Goal: Task Accomplishment & Management: Manage account settings

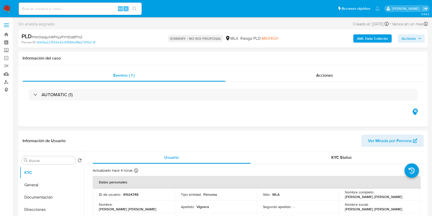
select select "10"
click at [92, 4] on div "Alt s" at bounding box center [80, 9] width 123 height 12
click at [92, 7] on input at bounding box center [80, 8] width 123 height 7
paste input "3V7RLs3RQRWS6DtDOolsum7p"
type input "3V7RLs3RQRWS6DtDOolsum7p"
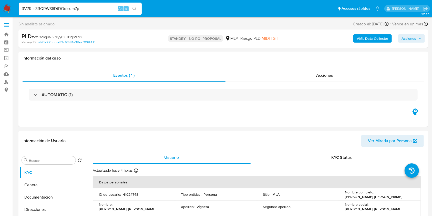
click at [134, 10] on icon "search-icon" at bounding box center [134, 9] width 4 height 4
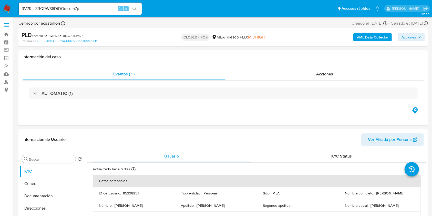
select select "10"
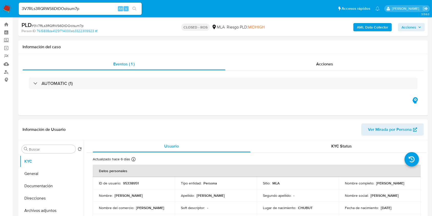
scroll to position [102, 0]
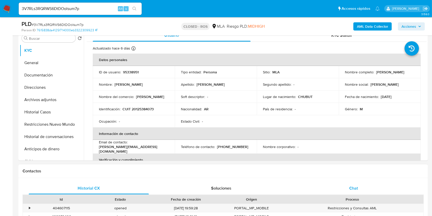
click at [360, 187] on div "Chat" at bounding box center [353, 188] width 120 height 12
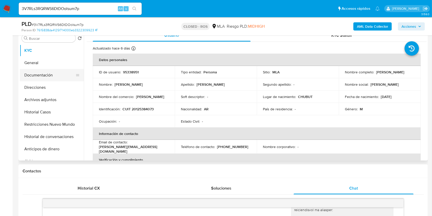
click at [50, 77] on button "Documentación" at bounding box center [50, 75] width 60 height 12
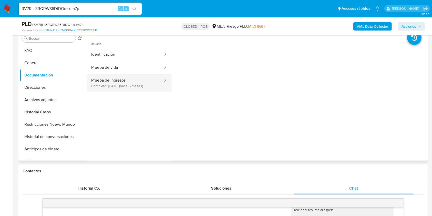
click at [126, 84] on button "Prueba de ingresos Completo: 15/04/2025 (hace 5 meses)" at bounding box center [125, 82] width 77 height 17
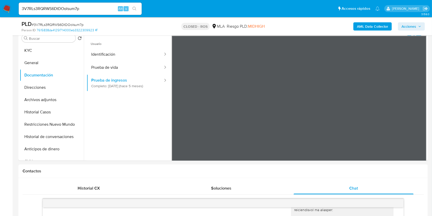
click at [47, 52] on button "KYC" at bounding box center [50, 50] width 60 height 12
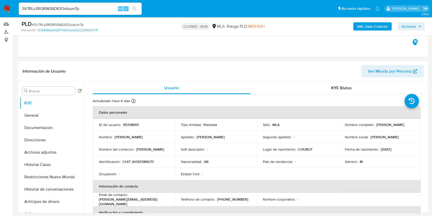
scroll to position [34, 0]
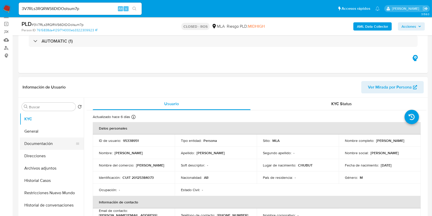
click at [44, 143] on button "Documentación" at bounding box center [50, 143] width 60 height 12
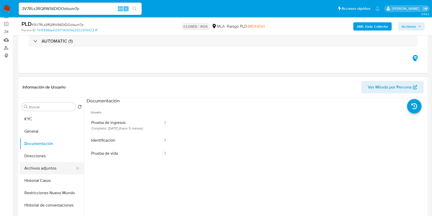
click at [53, 169] on button "Archivos adjuntos" at bounding box center [50, 168] width 60 height 12
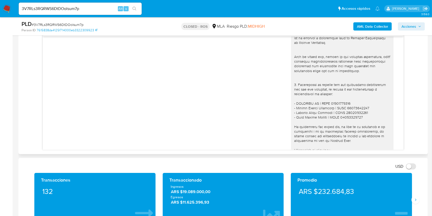
scroll to position [454, 0]
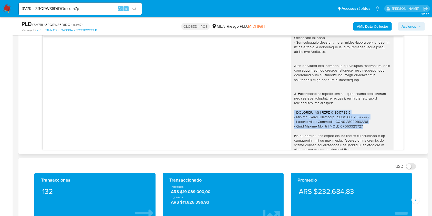
drag, startPoint x: 360, startPoint y: 131, endPoint x: 287, endPoint y: 117, distance: 74.6
click at [291, 117] on div at bounding box center [342, 28] width 102 height 288
copy div "- CODISTEL SA | CUIT 30689090555 - Alexis Javier Hernandez | CUIT 23379093329 -…"
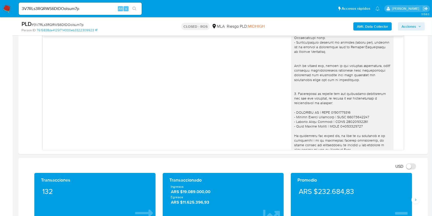
click at [90, 9] on input "3V7RLs3RQRWS6DtDOolsum7p" at bounding box center [80, 8] width 123 height 7
paste input "YAARkajOPPaH5PgVxhshEDfE"
type input "YAARkajOPPaH5PgVxhshEDfE"
click at [131, 9] on button "search-icon" at bounding box center [134, 8] width 10 height 7
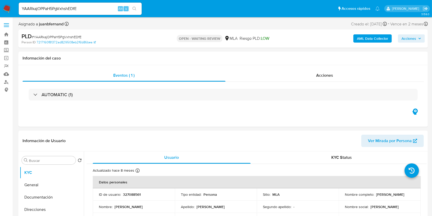
select select "10"
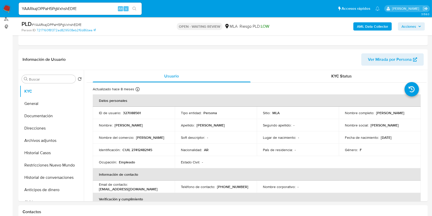
scroll to position [171, 0]
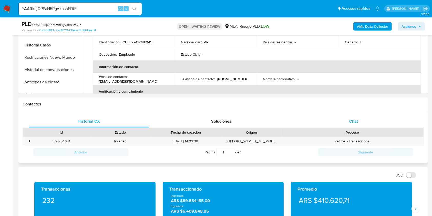
click at [358, 123] on div "Chat" at bounding box center [353, 121] width 120 height 12
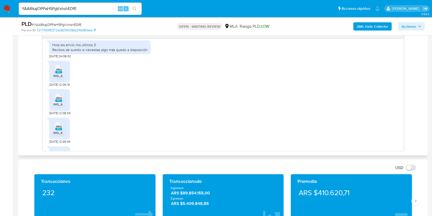
scroll to position [281, 0]
click at [57, 74] on rect at bounding box center [58, 73] width 7 height 2
click at [58, 108] on li "JPEG JPEG IMG_6084.jpeg" at bounding box center [58, 100] width 13 height 16
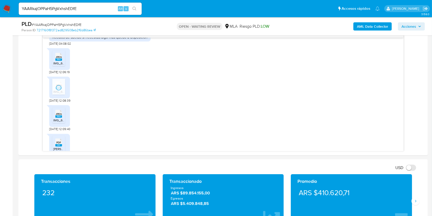
scroll to position [315, 0]
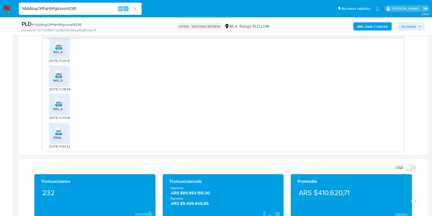
drag, startPoint x: 58, startPoint y: 104, endPoint x: 57, endPoint y: 119, distance: 15.1
click at [58, 104] on rect at bounding box center [58, 105] width 7 height 2
click at [58, 133] on rect at bounding box center [58, 134] width 7 height 2
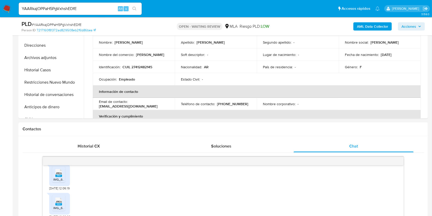
scroll to position [136, 0]
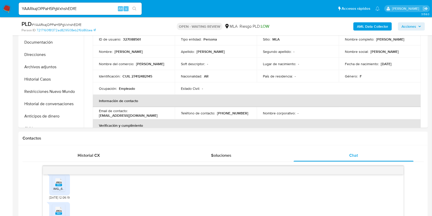
drag, startPoint x: 263, startPoint y: 7, endPoint x: 263, endPoint y: 4, distance: 3.3
click at [263, 7] on ul "Pausado Ver notificaciones YAARkajOPPaH5PgVxhshEDfE Alt s Accesos rápidos Presi…" at bounding box center [199, 8] width 366 height 13
click at [141, 77] on p "CUIL 27412482145" at bounding box center [137, 76] width 30 height 5
copy p "27412482145"
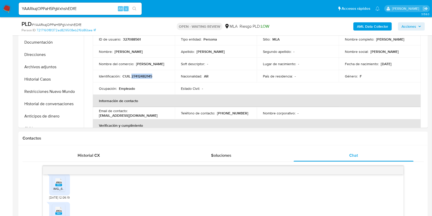
click at [89, 5] on input "YAARkajOPPaH5PgVxhshEDfE" at bounding box center [80, 8] width 123 height 7
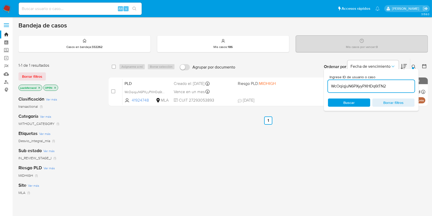
click at [393, 83] on input "WcOqiqjuN6PXyyPXHDq6tTN2" at bounding box center [371, 86] width 87 height 7
paste input "YAARkajOPPaH5PgVxhshEDfE"
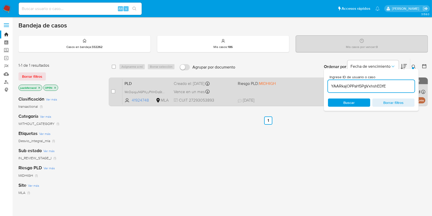
type input "YAARkajOPPaH5PgVxhshEDfE"
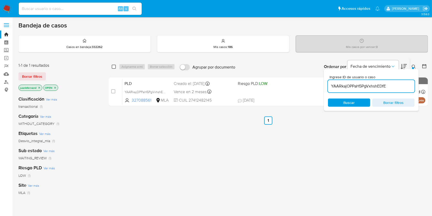
click at [115, 67] on input "checkbox" at bounding box center [114, 67] width 4 height 4
checkbox input "true"
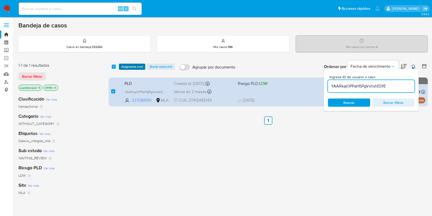
click at [133, 68] on span "Asignarme a mí" at bounding box center [131, 66] width 21 height 5
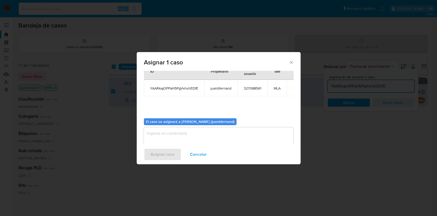
scroll to position [26, 0]
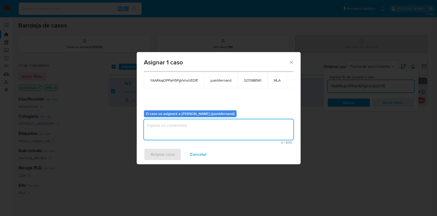
click at [198, 129] on textarea "assign-modal" at bounding box center [219, 129] width 150 height 20
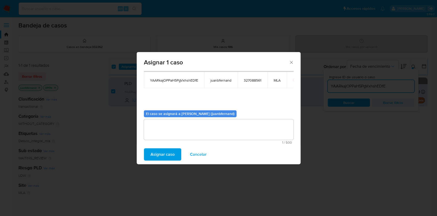
click at [169, 153] on span "Asignar caso" at bounding box center [163, 153] width 24 height 11
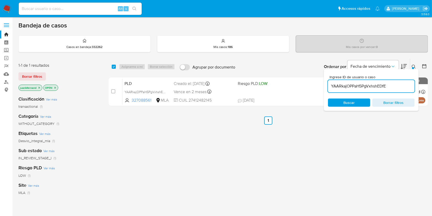
click at [375, 87] on input "YAARkajOPPaH5PgVxhshEDfE" at bounding box center [371, 86] width 87 height 7
paste input "U6TxVQrhlgsvAcg0J7TOg4kp"
type input "U6TxVQrhlgsvAcg0J7TOg4kp"
click at [113, 67] on input "checkbox" at bounding box center [114, 67] width 4 height 4
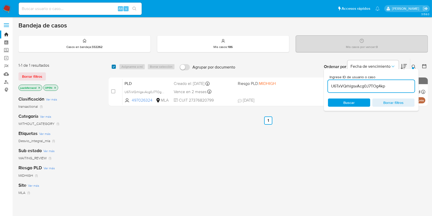
checkbox input "true"
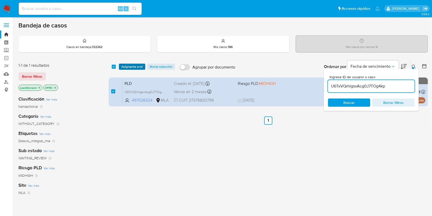
click at [126, 66] on span "Asignarme a mí" at bounding box center [131, 66] width 21 height 5
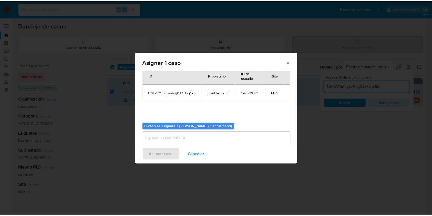
scroll to position [26, 0]
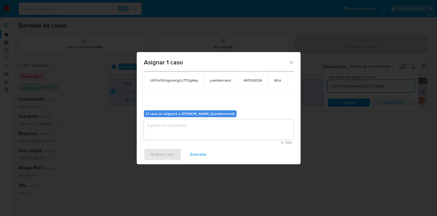
click at [190, 133] on textarea "assign-modal" at bounding box center [219, 129] width 150 height 20
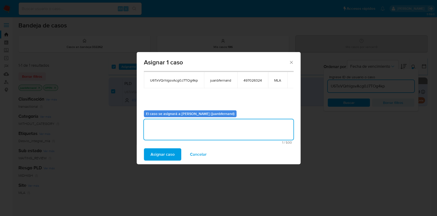
click at [163, 150] on span "Asignar caso" at bounding box center [163, 153] width 24 height 11
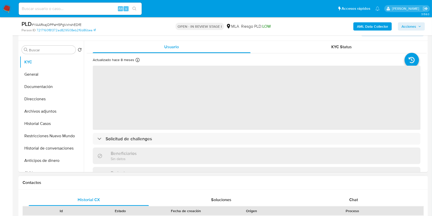
click at [361, 193] on div "Chat" at bounding box center [353, 199] width 120 height 12
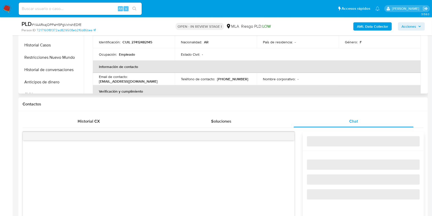
select select "10"
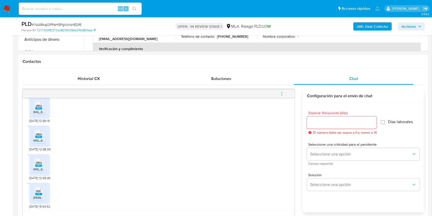
scroll to position [273, 0]
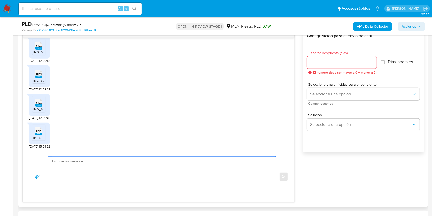
click at [114, 175] on textarea at bounding box center [161, 176] width 218 height 40
paste textarea "Hola, esperamos que te encuentres muy bien. Muchas gracias por tu respuesta. Co…"
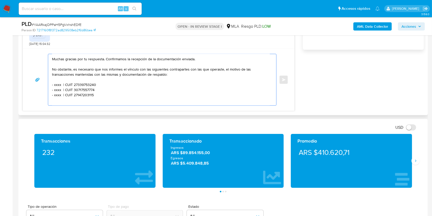
scroll to position [0, 0]
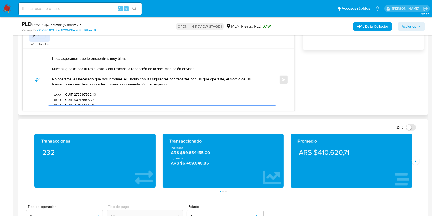
click at [120, 59] on textarea "Hola, esperamos que te encuentres muy bien. Muchas gracias por tu respuesta. Co…" at bounding box center [161, 79] width 218 height 51
drag, startPoint x: 120, startPoint y: 59, endPoint x: 69, endPoint y: 59, distance: 50.4
click at [69, 59] on textarea "Hola, esperamos que te encuentres muy bien. Muchas gracias por tu respuesta. Co…" at bounding box center [161, 79] width 218 height 51
click at [74, 63] on textarea "Hola. Muchas gracias por tu respuesta. Confirmamos la recepción de la documenta…" at bounding box center [161, 79] width 218 height 51
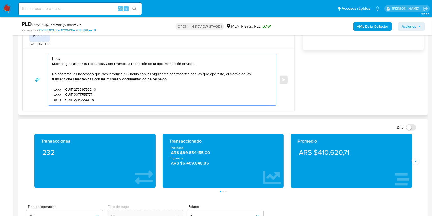
click at [199, 64] on textarea "Hola. Muchas gracias por tu respuesta. Confirmamos la recepción de la documenta…" at bounding box center [161, 79] width 218 height 51
click at [56, 90] on textarea "Hola. Muchas gracias por tu respuesta. Confirmamos la recepción de la documenta…" at bounding box center [161, 79] width 218 height 51
paste textarea "AGUSTIN ANGEL SCARZO"
click at [123, 87] on textarea "Hola. Muchas gracias por tu respuesta. Confirmamos la recepción de la documenta…" at bounding box center [161, 79] width 218 height 51
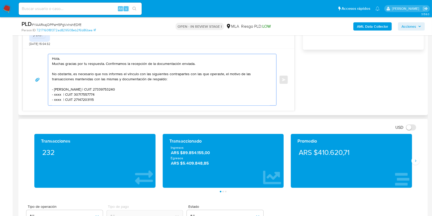
click at [123, 87] on textarea "Hola. Muchas gracias por tu respuesta. Confirmamos la recepción de la documenta…" at bounding box center [161, 79] width 218 height 51
paste textarea "0422444093"
click at [56, 95] on textarea "Hola. Muchas gracias por tu respuesta. Confirmamos la recepción de la documenta…" at bounding box center [161, 79] width 218 height 51
paste textarea "Gabriel Juan Daniel Tejerina"
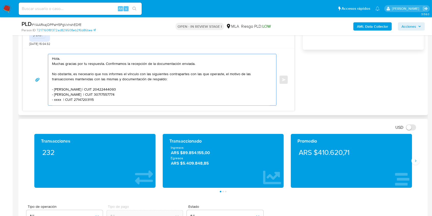
click at [120, 93] on textarea "Hola. Muchas gracias por tu respuesta. Confirmamos la recepción de la documenta…" at bounding box center [161, 79] width 218 height 51
paste textarea "20406588581"
click at [57, 101] on textarea "Hola. Muchas gracias por tu respuesta. Confirmamos la recepción de la documenta…" at bounding box center [161, 79] width 218 height 51
click at [58, 101] on textarea "Hola. Muchas gracias por tu respuesta. Confirmamos la recepción de la documenta…" at bounding box center [161, 79] width 218 height 51
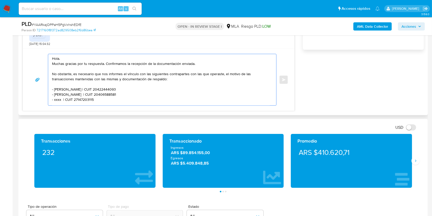
paste textarea "LUCIANO MIGUEL MA#AS"
click at [92, 100] on textarea "Hola. Muchas gracias por tu respuesta. Confirmamos la recepción de la documenta…" at bounding box center [161, 79] width 218 height 51
click at [121, 100] on textarea "Hola. Muchas gracias por tu respuesta. Confirmamos la recepción de la documenta…" at bounding box center [161, 79] width 218 height 51
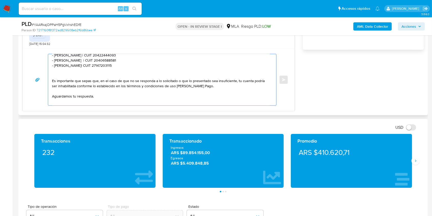
paste textarea "0407257996"
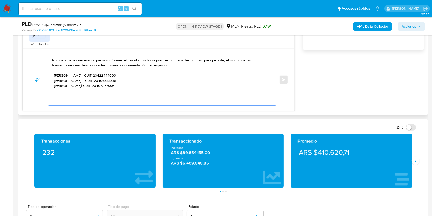
scroll to position [0, 0]
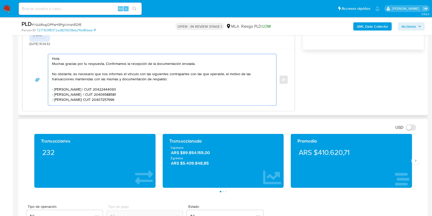
drag, startPoint x: 133, startPoint y: 99, endPoint x: 38, endPoint y: 89, distance: 94.8
click at [38, 89] on div "Hola. Muchas gracias por tu respuesta. Confirmamos la recepción de la documenta…" at bounding box center [158, 80] width 259 height 52
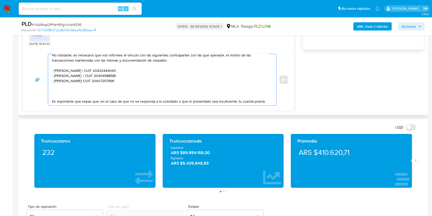
scroll to position [34, 0]
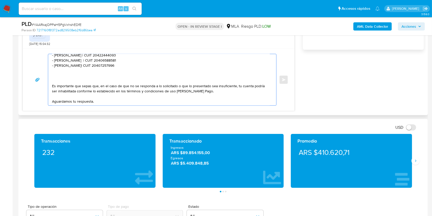
click at [64, 74] on textarea "Hola. Muchas gracias por tu respuesta. Confirmamos la recepción de la documenta…" at bounding box center [161, 79] width 218 height 51
click at [66, 71] on textarea "Hola. Muchas gracias por tu respuesta. Confirmamos la recepción de la documenta…" at bounding box center [161, 79] width 218 height 51
paste textarea "- AGUSTIN ANGEL SCARZO | CUIT 20422444093 - Gabriel Juan Daniel Tejerina | CUIT…"
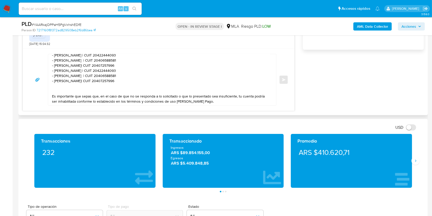
click at [61, 88] on textarea "Hola. Muchas gracias por tu respuesta. Confirmamos la recepción de la documenta…" at bounding box center [161, 79] width 218 height 51
drag, startPoint x: 59, startPoint y: 72, endPoint x: 90, endPoint y: 73, distance: 30.5
click at [90, 73] on textarea "Hola. Muchas gracias por tu respuesta. Confirmamos la recepción de la documenta…" at bounding box center [161, 79] width 218 height 51
click at [91, 72] on textarea "Hola. Muchas gracias por tu respuesta. Confirmamos la recepción de la documenta…" at bounding box center [161, 79] width 218 height 51
drag, startPoint x: 91, startPoint y: 72, endPoint x: 65, endPoint y: 71, distance: 26.4
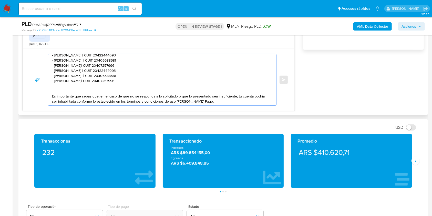
click at [65, 71] on textarea "Hola. Muchas gracias por tu respuesta. Confirmamos la recepción de la documenta…" at bounding box center [161, 79] width 218 height 51
paste textarea "Rosalia Soledad Esteves"
click at [116, 70] on textarea "Hola. Muchas gracias por tu respuesta. Confirmamos la recepción de la documenta…" at bounding box center [161, 79] width 218 height 51
click at [117, 70] on textarea "Hola. Muchas gracias por tu respuesta. Confirmamos la recepción de la documenta…" at bounding box center [161, 79] width 218 height 51
paste textarea "7392099269"
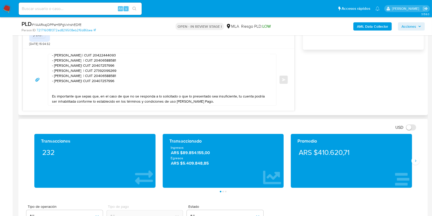
click at [59, 76] on textarea "Hola. Muchas gracias por tu respuesta. Confirmamos la recepción de la documenta…" at bounding box center [161, 79] width 218 height 51
drag, startPoint x: 59, startPoint y: 76, endPoint x: 92, endPoint y: 77, distance: 32.8
click at [92, 77] on textarea "Hola. Muchas gracias por tu respuesta. Confirmamos la recepción de la documenta…" at bounding box center [161, 79] width 218 height 51
paste textarea "Lisbania Chabarria Soruco"
click at [122, 77] on textarea "Hola. Muchas gracias por tu respuesta. Confirmamos la recepción de la documenta…" at bounding box center [161, 79] width 218 height 51
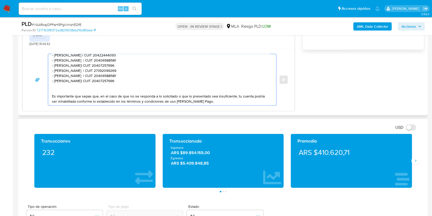
click at [122, 77] on textarea "Hola. Muchas gracias por tu respuesta. Confirmamos la recepción de la documenta…" at bounding box center [161, 79] width 218 height 51
paste textarea "963261838"
drag, startPoint x: 135, startPoint y: 81, endPoint x: 46, endPoint y: 81, distance: 89.4
click at [46, 81] on div "Hola. Muchas gracias por tu respuesta. Confirmamos la recepción de la documenta…" at bounding box center [158, 80] width 259 height 52
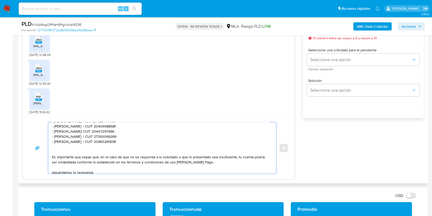
scroll to position [23, 0]
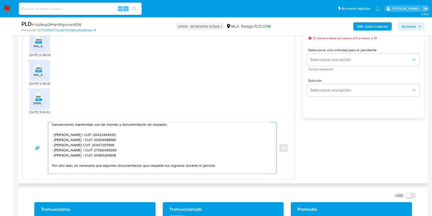
click at [135, 165] on textarea "Hola. Muchas gracias por tu respuesta. Confirmamos la recepción de la documenta…" at bounding box center [161, 147] width 218 height 51
click at [0, 0] on lt-span "documentaci ó n" at bounding box center [0, 0] width 0 height 0
click at [206, 166] on textarea "Hola. Muchas gracias por tu respuesta. Confirmamos la recepción de la documenta…" at bounding box center [161, 147] width 218 height 51
paste textarea "A modo de ejemplo, puedes enviar uno de estos comprobantes: - Últimos 3 recibos…"
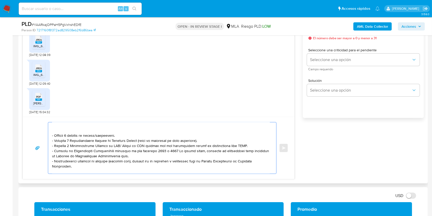
scroll to position [63, 0]
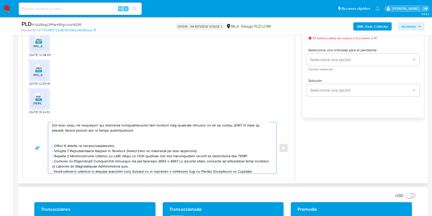
click at [79, 137] on textarea at bounding box center [161, 147] width 218 height 51
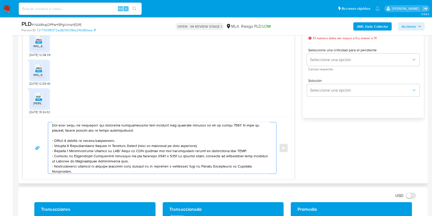
scroll to position [58, 0]
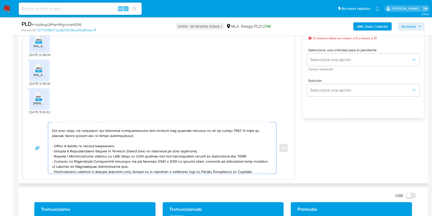
click at [103, 145] on textarea at bounding box center [161, 147] width 218 height 51
drag, startPoint x: 135, startPoint y: 167, endPoint x: 49, endPoint y: 153, distance: 87.3
click at [49, 153] on div at bounding box center [160, 147] width 225 height 51
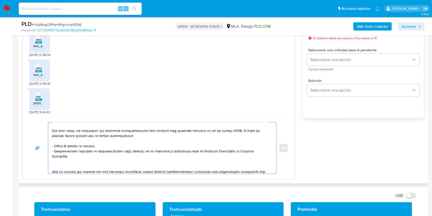
click at [95, 164] on textarea at bounding box center [161, 147] width 218 height 51
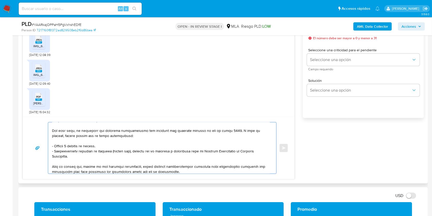
scroll to position [92, 0]
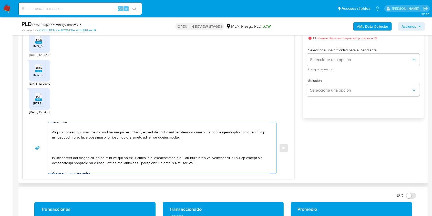
click at [90, 151] on textarea at bounding box center [161, 147] width 218 height 51
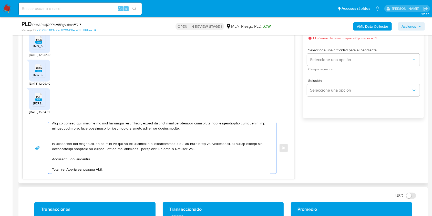
click at [136, 153] on textarea at bounding box center [161, 147] width 218 height 51
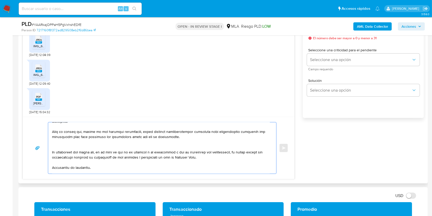
scroll to position [109, 0]
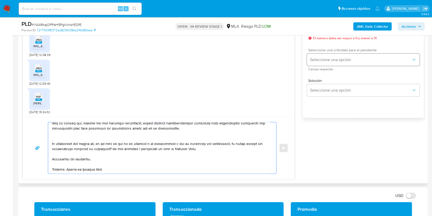
type textarea "Hola. Muchas gracias por tu respuesta. Confirmamos la recepción de la documenta…"
click at [316, 64] on button "Seleccione una opción" at bounding box center [363, 60] width 113 height 12
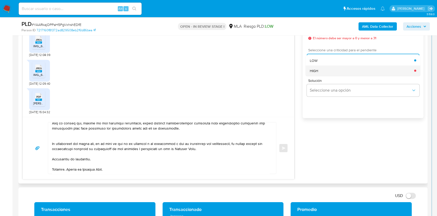
click at [321, 73] on div "HIGH" at bounding box center [362, 70] width 104 height 10
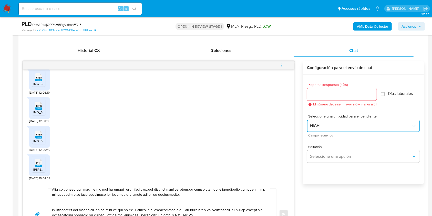
scroll to position [239, 0]
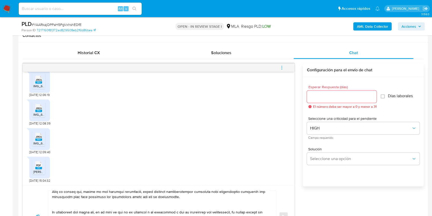
click at [325, 94] on input "Esperar Respuesta (días)" at bounding box center [342, 96] width 70 height 7
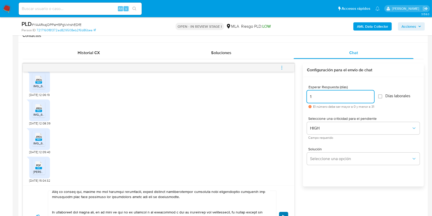
type input "1"
click at [286, 215] on button "Enviar" at bounding box center [283, 215] width 9 height 9
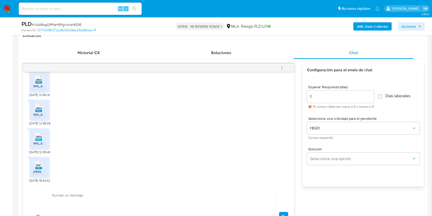
scroll to position [507, 0]
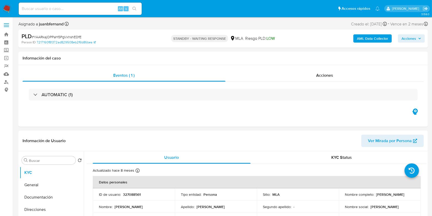
select select "10"
click at [101, 7] on input at bounding box center [80, 8] width 123 height 7
paste input "U6TxVQrhlgsvAcg0J7TOg4kp"
type input "U6TxVQrhlgsvAcg0J7TOg4kp"
click at [127, 9] on div "s" at bounding box center [125, 8] width 5 height 5
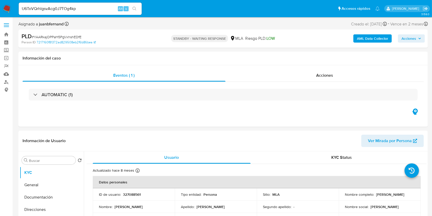
click at [132, 4] on div "U6TxVQrhlgsvAcg0J7TOg4kp Alt s" at bounding box center [80, 9] width 123 height 12
click at [100, 7] on input "U6TxVQrhlgsvAcg0J7TOg4kp" at bounding box center [80, 8] width 123 height 7
click at [141, 7] on input "U6TxVQrhlgsvAcg0J7TOg4kp" at bounding box center [80, 8] width 123 height 7
click at [133, 7] on icon "search-icon" at bounding box center [134, 9] width 4 height 4
select select "10"
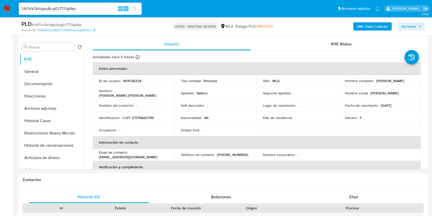
scroll to position [171, 0]
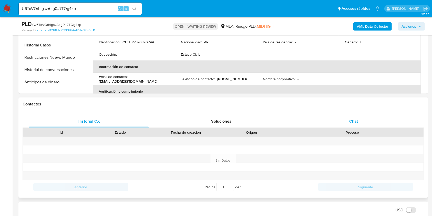
click at [367, 119] on div "Chat" at bounding box center [353, 121] width 120 height 12
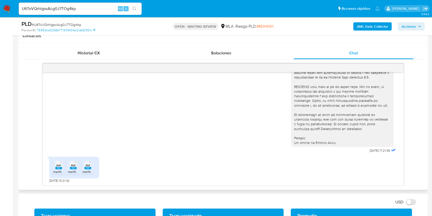
scroll to position [239, 0]
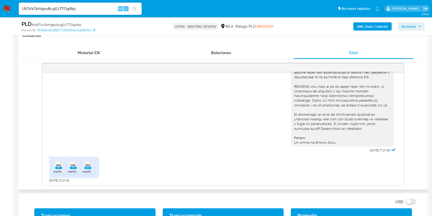
drag, startPoint x: 56, startPoint y: 166, endPoint x: 73, endPoint y: 165, distance: 17.2
click at [56, 165] on div "PDF PDF" at bounding box center [58, 164] width 11 height 10
click at [74, 165] on span "PDF" at bounding box center [73, 164] width 5 height 3
click at [88, 167] on rect at bounding box center [87, 167] width 7 height 2
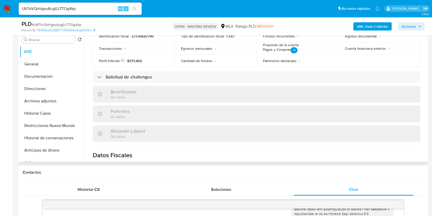
scroll to position [264, 0]
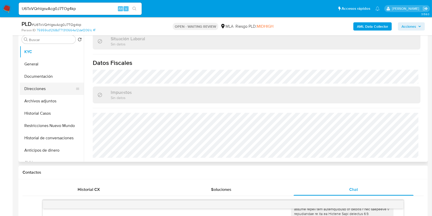
click at [31, 92] on button "Direcciones" at bounding box center [50, 88] width 60 height 12
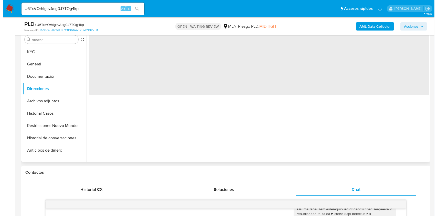
scroll to position [0, 0]
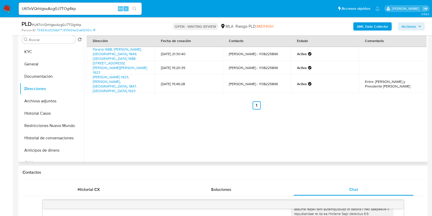
click at [376, 25] on b "AML Data Collector" at bounding box center [372, 26] width 31 height 8
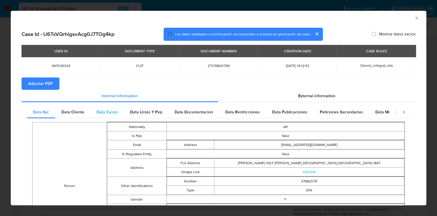
drag, startPoint x: 293, startPoint y: 99, endPoint x: 241, endPoint y: 108, distance: 52.3
click at [293, 99] on div "External information" at bounding box center [317, 96] width 198 height 12
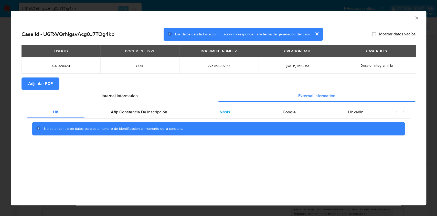
drag, startPoint x: 155, startPoint y: 112, endPoint x: 219, endPoint y: 112, distance: 64.0
click at [156, 112] on span "Afip Constancia De Inscripción" at bounding box center [139, 112] width 56 height 6
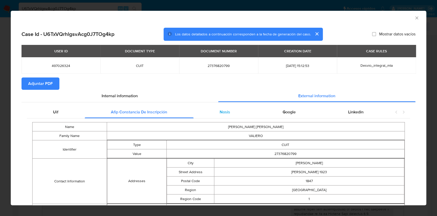
click at [221, 112] on span "Nosis" at bounding box center [225, 112] width 10 height 6
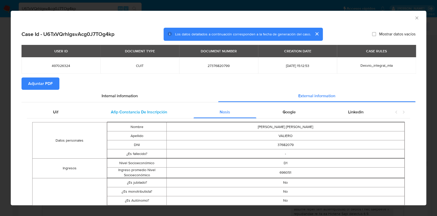
click at [134, 112] on span "Afip Constancia De Inscripción" at bounding box center [139, 112] width 56 height 6
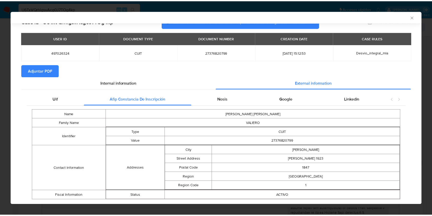
scroll to position [25, 0]
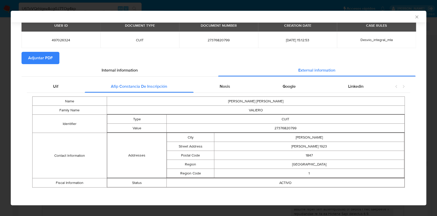
click at [213, 43] on td "27376820799" at bounding box center [218, 39] width 79 height 16
click at [215, 39] on span "27376820799" at bounding box center [218, 40] width 67 height 5
copy span "27376820799"
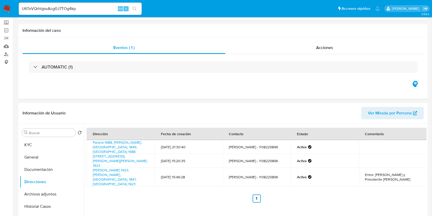
scroll to position [0, 0]
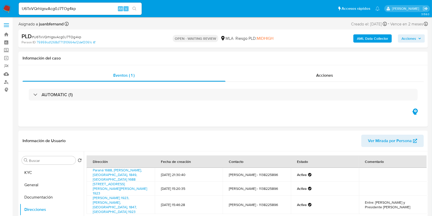
click at [57, 9] on input "U6TxVQrhlgsvAcg0J7TOg4kp" at bounding box center [80, 8] width 123 height 7
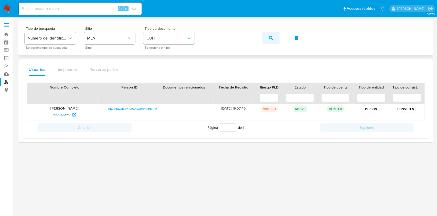
click at [274, 38] on button "button" at bounding box center [270, 38] width 17 height 12
click at [68, 112] on span "20506141" at bounding box center [61, 114] width 15 height 8
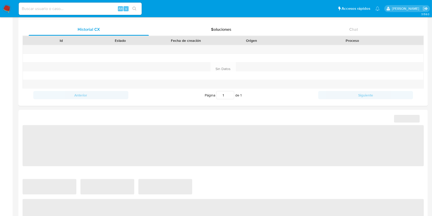
select select "10"
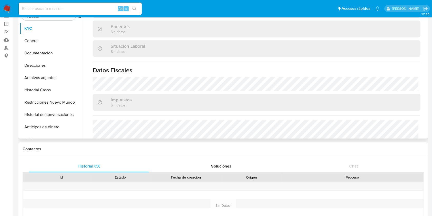
scroll to position [270, 0]
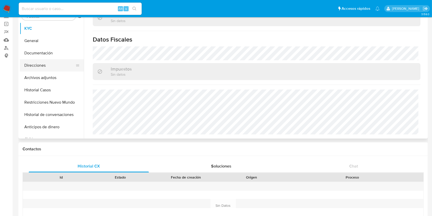
click at [37, 65] on button "Direcciones" at bounding box center [50, 65] width 60 height 12
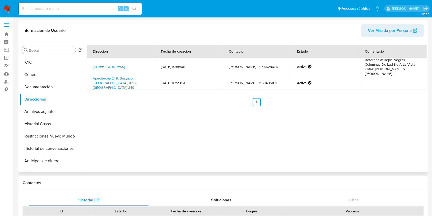
scroll to position [0, 0]
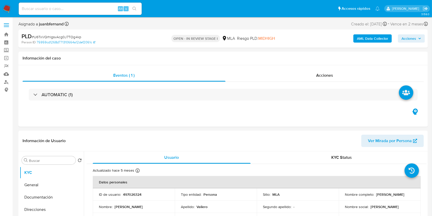
select select "10"
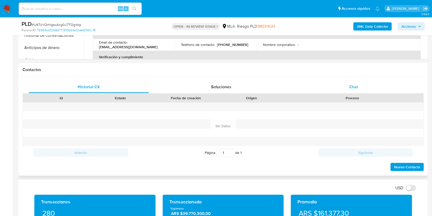
click at [359, 85] on div "Chat" at bounding box center [353, 87] width 120 height 12
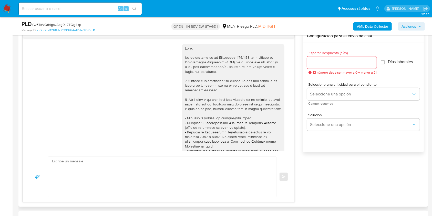
scroll to position [210, 0]
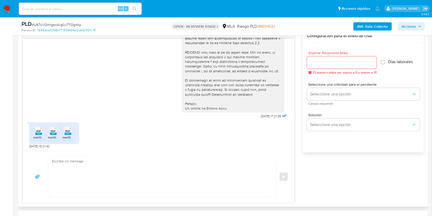
click at [90, 169] on textarea at bounding box center [161, 176] width 218 height 40
paste textarea "Hola, Muchas gracias por la respuesta. Analizamos tu caso y notamos que la info…"
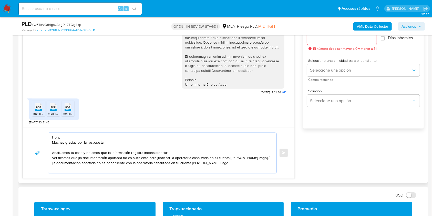
scroll to position [307, 0]
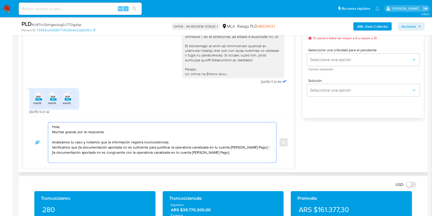
click at [60, 148] on textarea "Hola, Muchas gracias por la respuesta. Analizamos tu caso y notamos que la info…" at bounding box center [161, 142] width 218 height 40
drag, startPoint x: 60, startPoint y: 148, endPoint x: 34, endPoint y: 138, distance: 28.3
click at [34, 138] on div "Hola, Muchas gracias por la respuesta. Analizamos tu caso y notamos que la info…" at bounding box center [158, 142] width 259 height 41
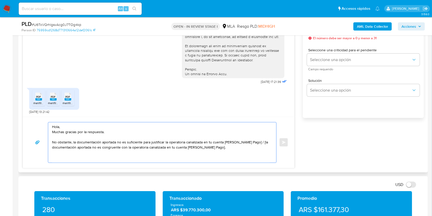
drag, startPoint x: 219, startPoint y: 147, endPoint x: 122, endPoint y: 142, distance: 96.9
click at [122, 142] on textarea "Hola, Muchas gracias por la respuesta. No obstante, la documentación aportada n…" at bounding box center [161, 142] width 218 height 40
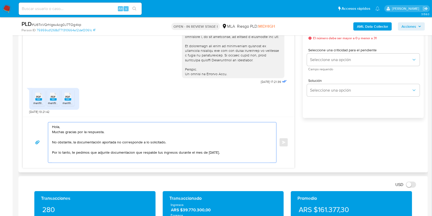
paste textarea "A modo de ejemplo, puedes enviar uno de estos comprobantes: - Últimos 3 recibos…"
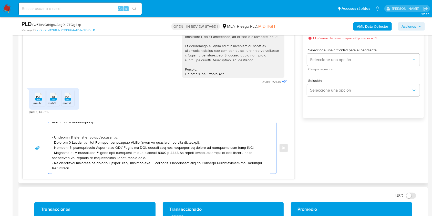
scroll to position [26, 0]
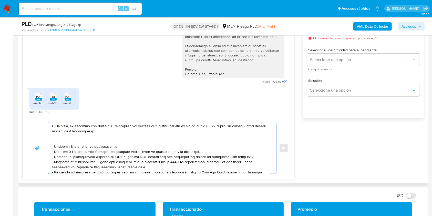
click at [149, 138] on textarea at bounding box center [161, 147] width 218 height 51
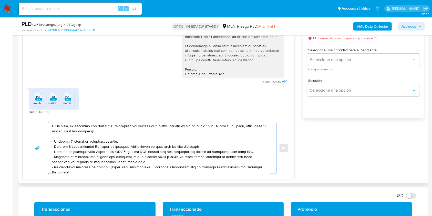
scroll to position [21, 0]
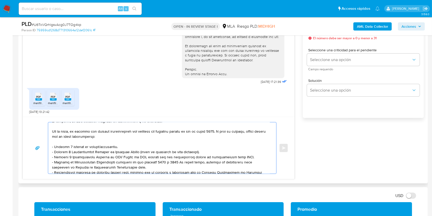
click at [119, 131] on textarea at bounding box center [161, 147] width 218 height 51
click at [0, 0] on lt-span "documentaci ó n" at bounding box center [0, 0] width 0 height 0
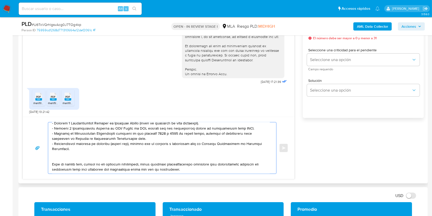
scroll to position [62, 0]
click at [90, 146] on textarea at bounding box center [161, 147] width 218 height 51
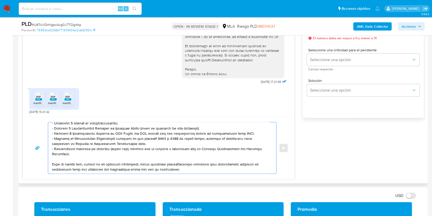
scroll to position [57, 0]
click at [196, 161] on textarea at bounding box center [161, 147] width 218 height 51
paste textarea "Proporciona el vínculo con las siguientes contrapartes con las que operaste, el…"
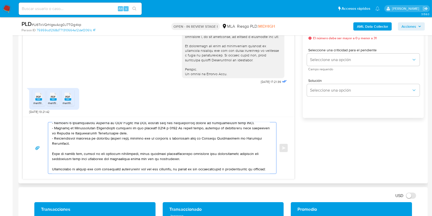
scroll to position [66, 0]
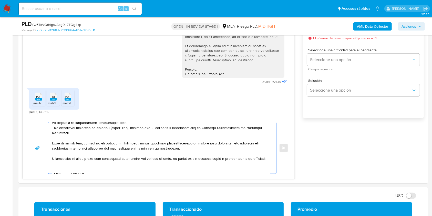
drag, startPoint x: 53, startPoint y: 159, endPoint x: 62, endPoint y: 183, distance: 25.7
click at [53, 159] on textarea at bounding box center [161, 147] width 218 height 51
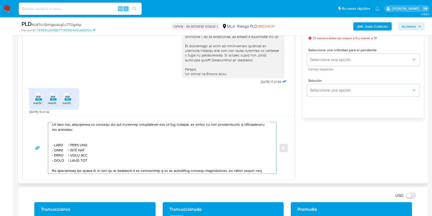
click at [83, 140] on textarea at bounding box center [161, 147] width 218 height 51
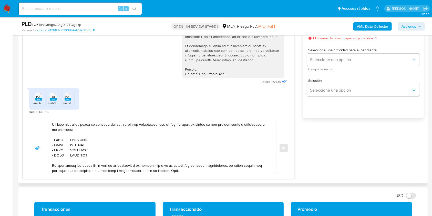
click at [56, 142] on textarea at bounding box center [161, 147] width 218 height 51
paste textarea "Lucas Ezequiel Olivares"
click at [107, 141] on textarea at bounding box center [161, 147] width 218 height 51
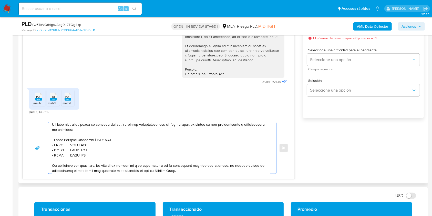
paste textarea "20396654335"
drag, startPoint x: 89, startPoint y: 157, endPoint x: 44, endPoint y: 148, distance: 45.5
click at [44, 148] on div "Enviar" at bounding box center [158, 148] width 259 height 52
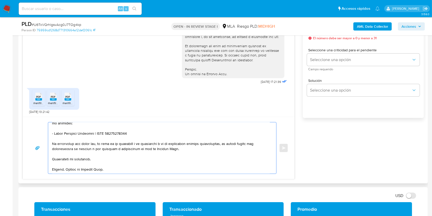
scroll to position [120, 0]
click at [93, 147] on textarea at bounding box center [161, 147] width 218 height 51
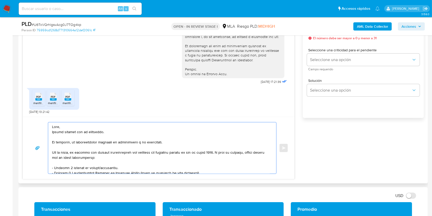
click at [53, 141] on textarea at bounding box center [161, 147] width 218 height 51
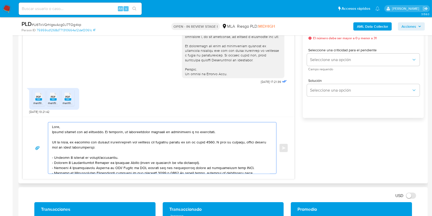
click at [74, 125] on textarea at bounding box center [161, 147] width 218 height 51
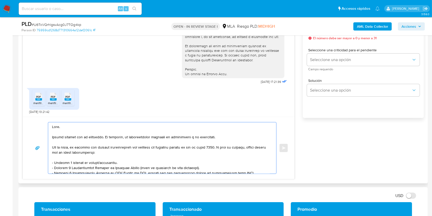
click at [109, 147] on textarea at bounding box center [161, 147] width 218 height 51
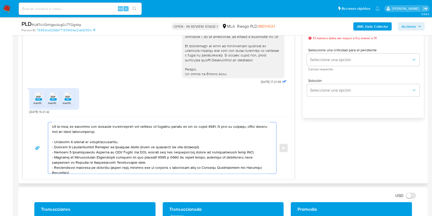
scroll to position [34, 0]
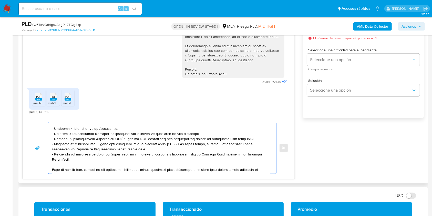
click at [106, 128] on textarea at bounding box center [161, 147] width 218 height 51
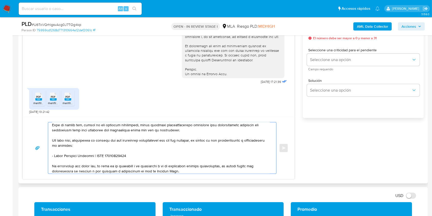
scroll to position [68, 0]
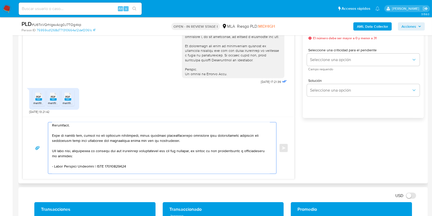
click at [53, 147] on textarea at bounding box center [161, 147] width 218 height 51
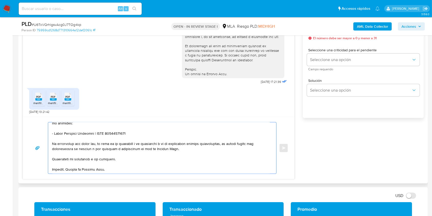
scroll to position [86, 0]
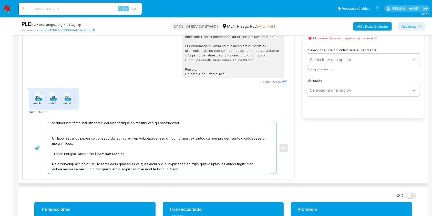
drag, startPoint x: 147, startPoint y: 155, endPoint x: 150, endPoint y: 156, distance: 3.1
click at [147, 155] on textarea at bounding box center [161, 147] width 218 height 51
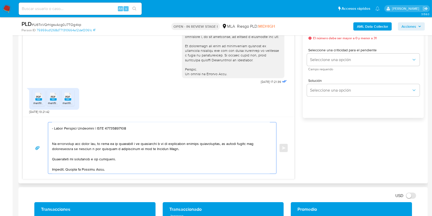
scroll to position [125, 0]
type textarea "Hola. Muchas gracias por la respuesta. No obstante, la documentación aportada n…"
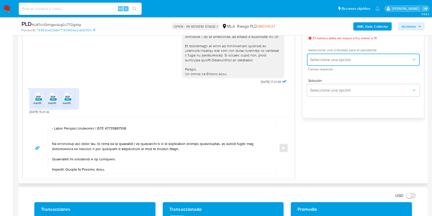
click at [338, 58] on span "Seleccione una opción" at bounding box center [360, 59] width 101 height 5
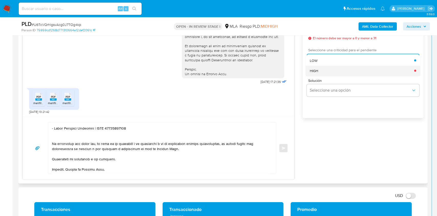
click at [325, 70] on div "HIGH" at bounding box center [362, 70] width 104 height 10
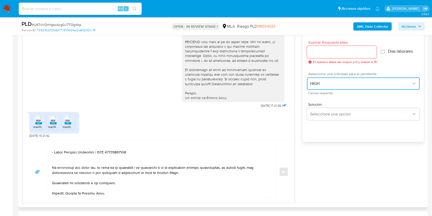
scroll to position [273, 0]
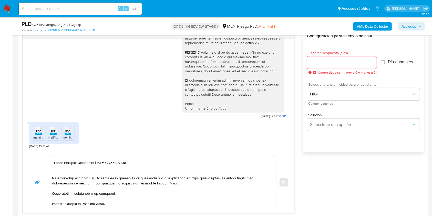
click at [328, 66] on div at bounding box center [342, 62] width 70 height 12
click at [332, 62] on input "Esperar Respuesta (días)" at bounding box center [342, 62] width 70 height 7
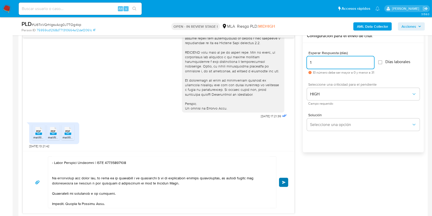
type input "1"
click at [286, 181] on button "Enviar" at bounding box center [283, 181] width 9 height 9
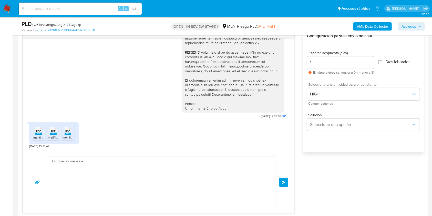
scroll to position [430, 0]
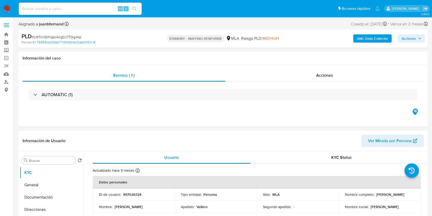
select select "10"
drag, startPoint x: 103, startPoint y: 9, endPoint x: 107, endPoint y: 10, distance: 4.7
click at [103, 9] on input at bounding box center [80, 8] width 123 height 7
paste input "9AKaBe2wYVVZHOtQAXWQY9ki"
type input "9AKaBe2wYVVZHOtQAXWQY9ki"
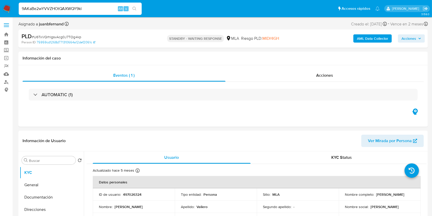
click at [125, 9] on span "s" at bounding box center [126, 8] width 2 height 5
click at [131, 8] on button "search-icon" at bounding box center [134, 8] width 10 height 7
select select "10"
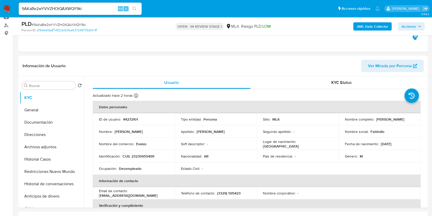
scroll to position [136, 0]
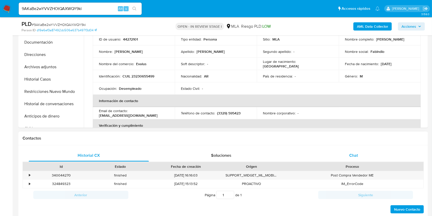
click at [356, 157] on span "Chat" at bounding box center [353, 155] width 9 height 6
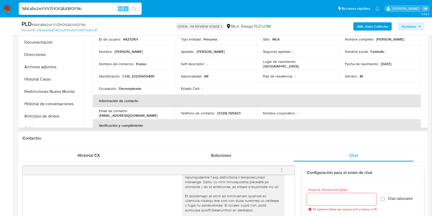
click at [146, 76] on p "CUIL 23230655499" at bounding box center [138, 76] width 32 height 5
copy p "23230655499"
click at [376, 29] on b "AML Data Collector" at bounding box center [372, 26] width 31 height 8
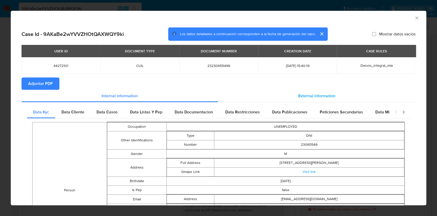
click at [307, 101] on div "External information" at bounding box center [317, 96] width 198 height 12
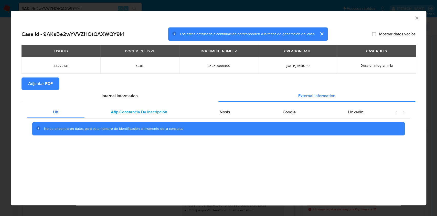
click at [144, 113] on span "Afip Constancia De Inscripción" at bounding box center [139, 112] width 56 height 6
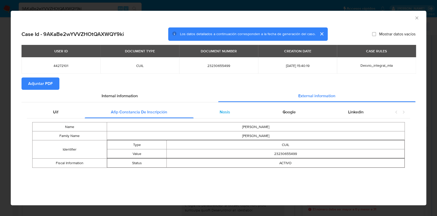
click at [223, 113] on span "Nosis" at bounding box center [225, 112] width 10 height 6
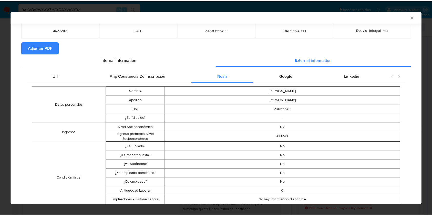
scroll to position [0, 0]
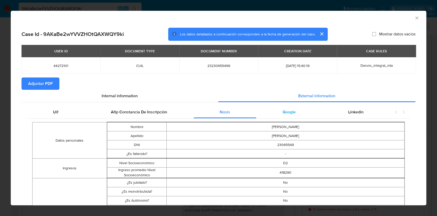
click at [287, 107] on div "Google" at bounding box center [289, 112] width 66 height 12
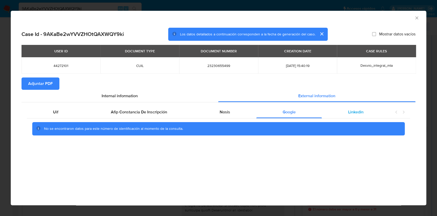
click at [334, 110] on div "Linkedin" at bounding box center [356, 112] width 68 height 12
click at [152, 109] on span "Afip Constancia De Inscripción" at bounding box center [139, 112] width 56 height 6
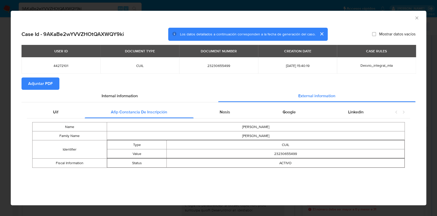
drag, startPoint x: 419, startPoint y: 18, endPoint x: 363, endPoint y: 19, distance: 55.6
click at [418, 18] on icon "Cerrar ventana" at bounding box center [416, 17] width 5 height 5
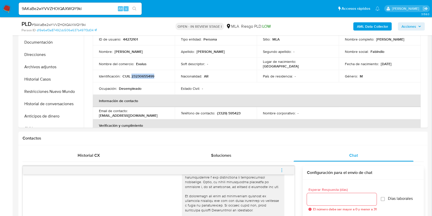
scroll to position [102, 0]
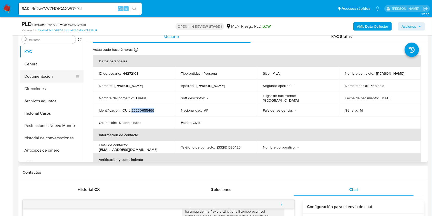
click at [47, 76] on button "Documentación" at bounding box center [50, 76] width 60 height 12
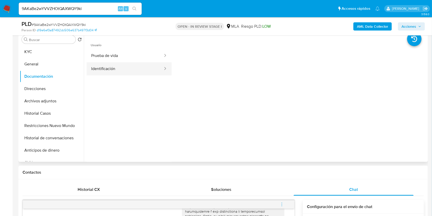
click at [108, 65] on button "Identificación" at bounding box center [125, 68] width 77 height 13
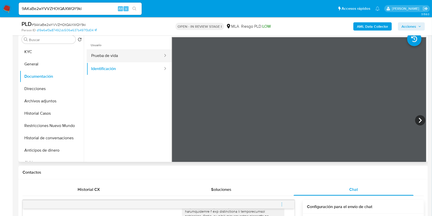
click at [144, 56] on button "Prueba de vida" at bounding box center [125, 55] width 77 height 13
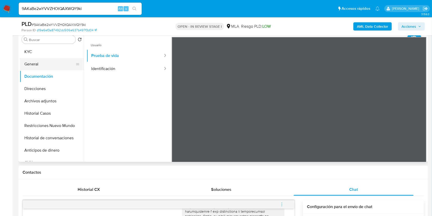
click at [31, 64] on button "General" at bounding box center [50, 64] width 60 height 12
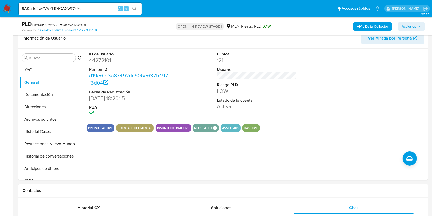
scroll to position [34, 0]
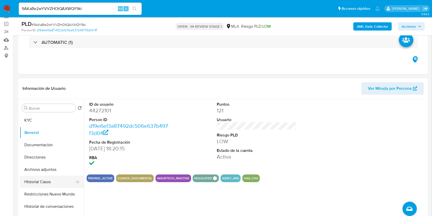
click at [39, 182] on button "Historial Casos" at bounding box center [50, 181] width 60 height 12
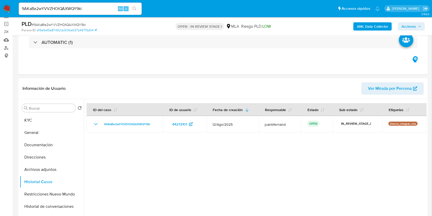
click at [104, 10] on input "9AKaBe2wYVVZHOtQAXWQY9ki" at bounding box center [80, 8] width 123 height 7
paste input "3Ew9hopv6dpuE8lWfZQnhdgE"
type input "3Ew9hopv6dpuE8lWfZQnhdgE"
click at [133, 8] on icon "search-icon" at bounding box center [134, 9] width 4 height 4
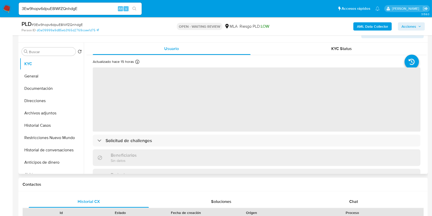
scroll to position [136, 0]
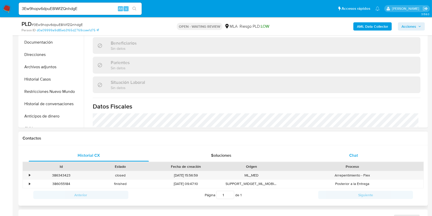
click at [354, 156] on span "Chat" at bounding box center [353, 155] width 9 height 6
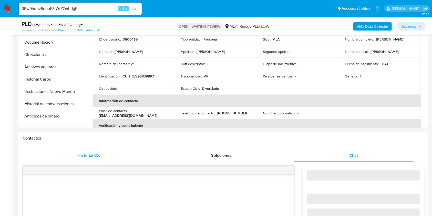
select select "10"
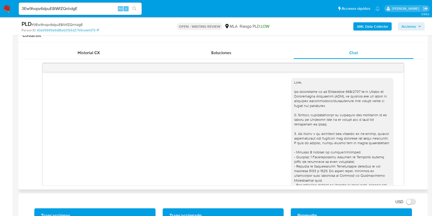
scroll to position [238, 0]
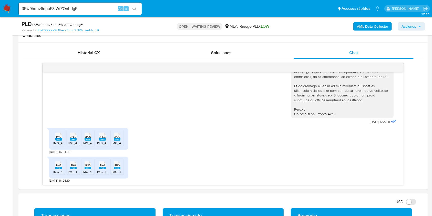
click at [60, 139] on rect at bounding box center [58, 139] width 7 height 2
click at [71, 138] on rect at bounding box center [73, 139] width 7 height 2
drag, startPoint x: 84, startPoint y: 137, endPoint x: 97, endPoint y: 152, distance: 19.1
click at [85, 137] on span "JPEG" at bounding box center [88, 136] width 6 height 3
drag, startPoint x: 100, startPoint y: 142, endPoint x: 112, endPoint y: 147, distance: 13.1
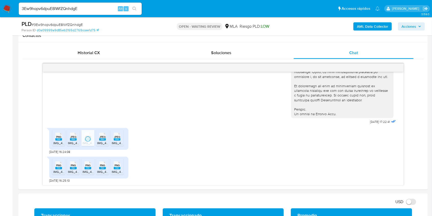
click at [100, 142] on span "IMG_4721.jpeg" at bounding box center [107, 143] width 20 height 4
click at [114, 140] on rect at bounding box center [117, 139] width 7 height 2
drag, startPoint x: 57, startPoint y: 167, endPoint x: 69, endPoint y: 172, distance: 12.4
click at [59, 168] on rect at bounding box center [58, 168] width 7 height 2
drag, startPoint x: 73, startPoint y: 168, endPoint x: 80, endPoint y: 174, distance: 9.3
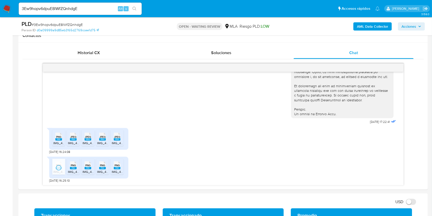
click at [76, 172] on li "PNG PNG IMG_4729.png" at bounding box center [73, 166] width 13 height 16
drag, startPoint x: 85, startPoint y: 166, endPoint x: 98, endPoint y: 173, distance: 14.0
click at [86, 166] on span "PNG" at bounding box center [87, 164] width 5 height 3
drag, startPoint x: 102, startPoint y: 169, endPoint x: 114, endPoint y: 175, distance: 14.1
click at [102, 169] on icon "PNG" at bounding box center [102, 165] width 7 height 9
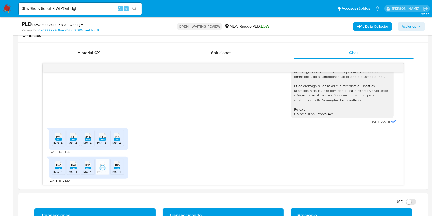
drag, startPoint x: 117, startPoint y: 170, endPoint x: 125, endPoint y: 182, distance: 14.2
click at [117, 172] on span "IMG_4725.png" at bounding box center [122, 171] width 20 height 4
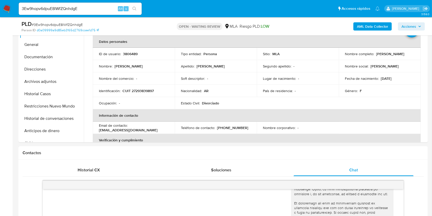
scroll to position [102, 0]
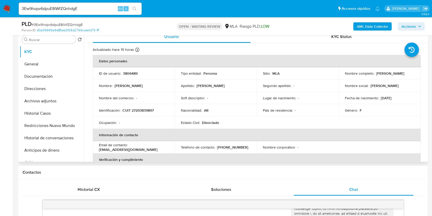
click at [147, 108] on p "CUIT 27293839897" at bounding box center [137, 110] width 31 height 5
copy p "27293839897"
click at [113, 7] on input "3Ew9hopv6dpuE8lWfZQnhdgE" at bounding box center [80, 8] width 123 height 7
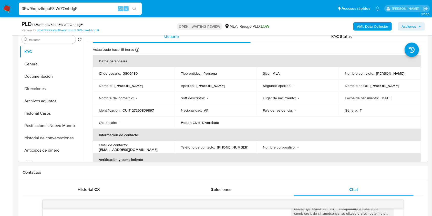
paste input "VFoZnEC93ckrza4oTcSjavLj"
type input "VFoZnEC93ckrza4oTcSjavLj"
click at [136, 7] on icon "search-icon" at bounding box center [134, 9] width 4 height 4
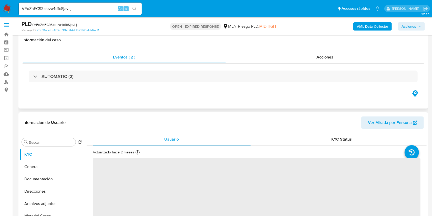
scroll to position [136, 0]
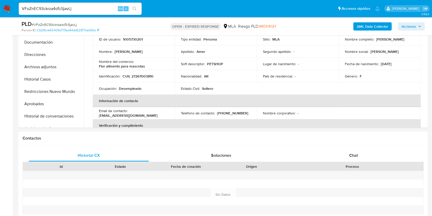
select select "10"
click at [145, 74] on p "CUIL 27267003810" at bounding box center [137, 76] width 31 height 5
copy p "27267003810"
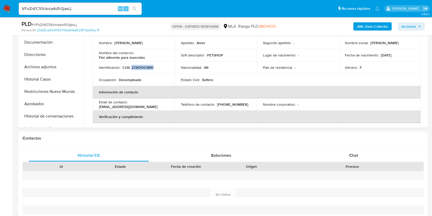
scroll to position [0, 0]
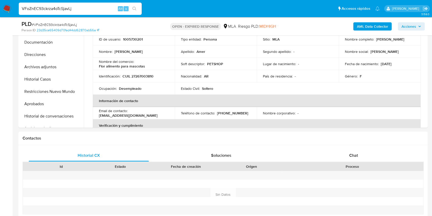
click at [98, 9] on input "VFoZnEC93ckrza4oTcSjavLj" at bounding box center [80, 8] width 123 height 7
click at [342, 154] on div "Chat" at bounding box center [353, 155] width 120 height 12
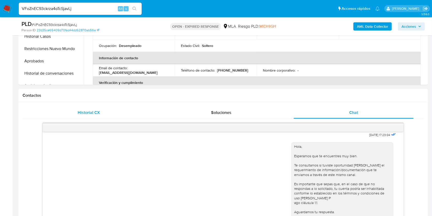
scroll to position [239, 0]
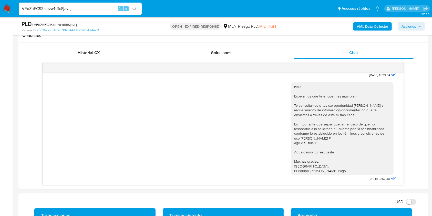
click at [90, 7] on input "VFoZnEC93ckrza4oTcSjavLj" at bounding box center [80, 8] width 123 height 7
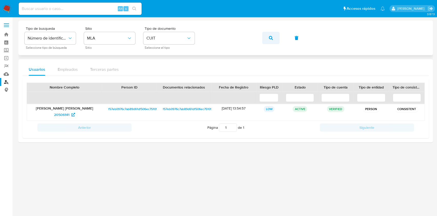
click at [266, 37] on button "button" at bounding box center [270, 38] width 17 height 12
click at [262, 37] on button "button" at bounding box center [270, 38] width 17 height 12
click at [73, 115] on span "1505712234" at bounding box center [64, 114] width 25 height 8
click at [265, 38] on button "button" at bounding box center [270, 38] width 17 height 12
click at [62, 115] on span "1067676745" at bounding box center [61, 114] width 19 height 8
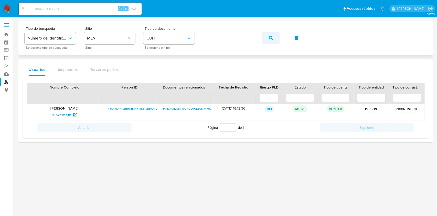
click at [271, 38] on icon "button" at bounding box center [271, 38] width 4 height 4
click at [69, 114] on span "435270796" at bounding box center [61, 114] width 18 height 8
click at [264, 37] on button "button" at bounding box center [270, 38] width 17 height 12
click at [60, 113] on span "451356485" at bounding box center [62, 114] width 18 height 8
click at [268, 37] on button "button" at bounding box center [270, 38] width 17 height 12
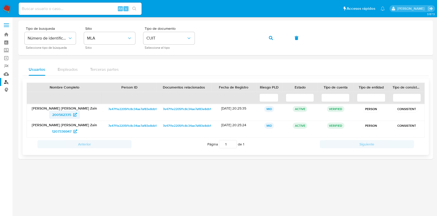
click at [61, 114] on span "200562335" at bounding box center [61, 114] width 19 height 8
click at [272, 41] on span "button" at bounding box center [271, 37] width 4 height 11
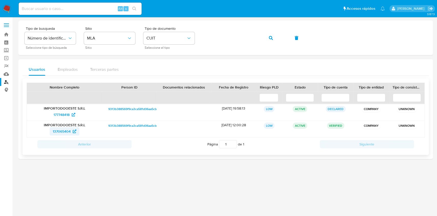
click at [65, 130] on span "137065404" at bounding box center [62, 131] width 18 height 8
click at [268, 39] on button "button" at bounding box center [270, 38] width 17 height 12
click at [68, 114] on span "1158603985" at bounding box center [61, 114] width 19 height 8
click at [65, 131] on span "2541121497" at bounding box center [62, 131] width 18 height 8
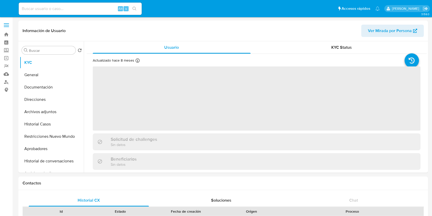
select select "10"
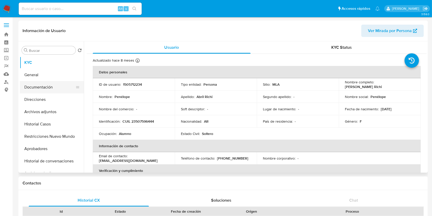
click at [37, 92] on button "Documentación" at bounding box center [50, 87] width 60 height 12
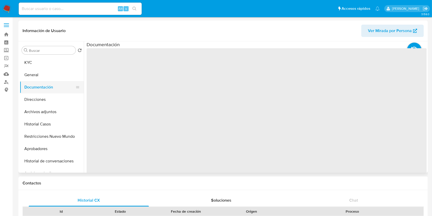
click at [38, 87] on button "Documentación" at bounding box center [50, 87] width 60 height 12
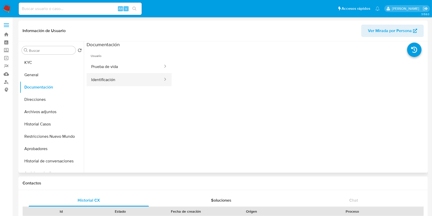
click at [135, 75] on button "Identificación" at bounding box center [125, 79] width 77 height 13
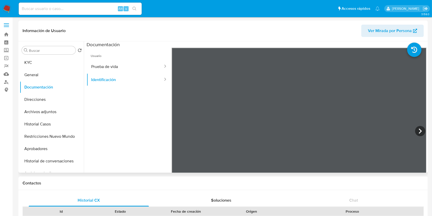
scroll to position [68, 0]
click at [417, 128] on icon at bounding box center [420, 131] width 10 height 10
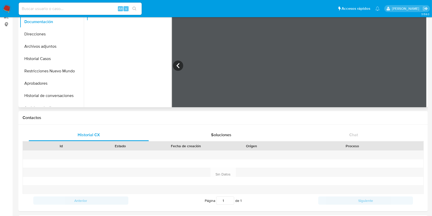
scroll to position [171, 0]
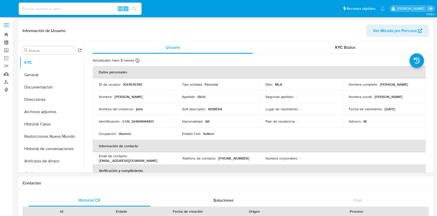
select select "10"
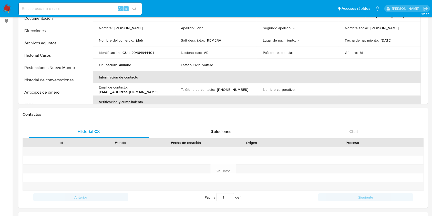
scroll to position [205, 0]
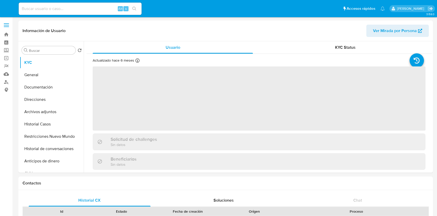
select select "10"
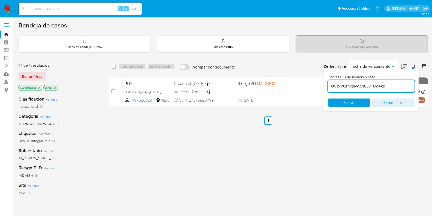
click at [376, 86] on input "U6TxVQrhlgsvAcg0J7TOg4kp" at bounding box center [371, 86] width 87 height 7
paste input "VFoZnEC93ckrza4oTcSjavLj"
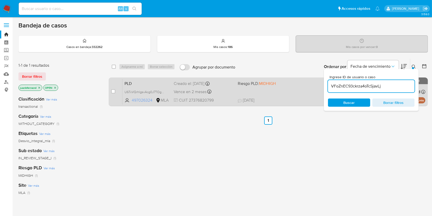
type input "VFoZnEC93ckrza4oTcSjavLj"
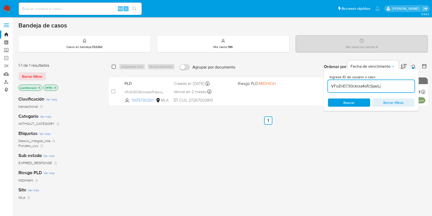
click at [114, 64] on div "select-all-cases-checkbox" at bounding box center [114, 66] width 4 height 5
click at [130, 65] on div "Asignarme a mí Borrar selección" at bounding box center [148, 66] width 58 height 6
click at [112, 68] on input "checkbox" at bounding box center [114, 67] width 4 height 4
checkbox input "true"
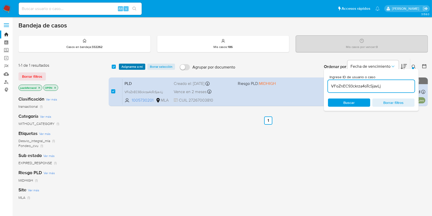
click at [126, 67] on span "Asignarme a mí" at bounding box center [131, 66] width 21 height 5
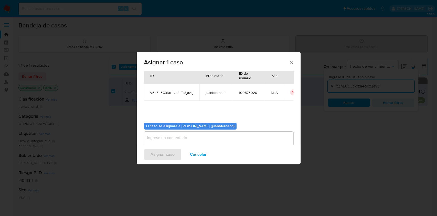
scroll to position [26, 0]
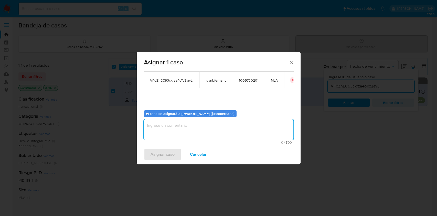
click at [176, 128] on textarea "assign-modal" at bounding box center [219, 129] width 150 height 20
click at [168, 155] on span "Asignar caso" at bounding box center [163, 153] width 24 height 11
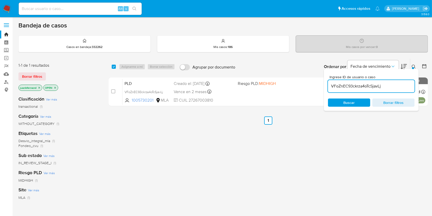
click at [391, 88] on input "VFoZnEC93ckrza4oTcSjavLj" at bounding box center [371, 86] width 87 height 7
paste input "sAAbbkm5ZHarCi82oDofzk8W"
type input "sAAbbkm5ZHarCi82oDofzk8W"
click at [115, 66] on input "checkbox" at bounding box center [114, 67] width 4 height 4
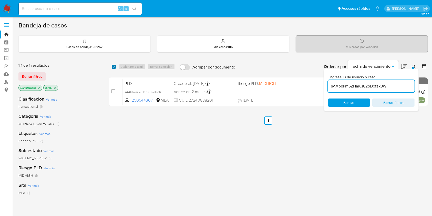
checkbox input "true"
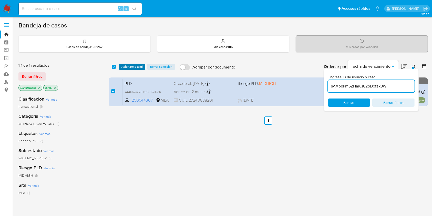
click at [141, 65] on span "Asignarme a mí" at bounding box center [131, 66] width 21 height 5
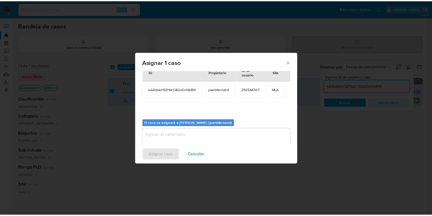
scroll to position [26, 0]
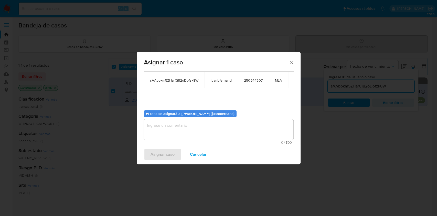
click at [193, 125] on textarea "assign-modal" at bounding box center [219, 129] width 150 height 20
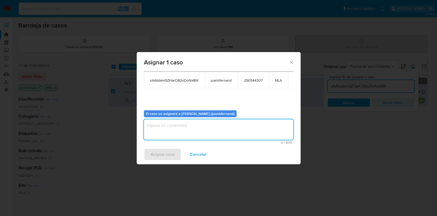
type textarea "v"
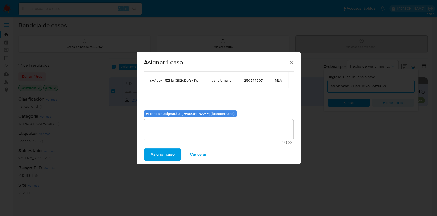
click at [167, 152] on span "Asignar caso" at bounding box center [163, 153] width 24 height 11
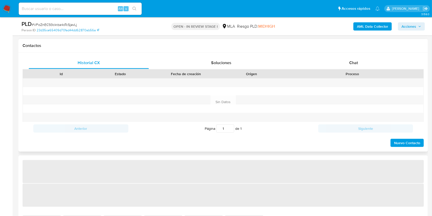
scroll to position [171, 0]
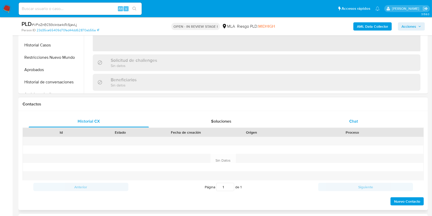
click at [360, 118] on div "Chat" at bounding box center [353, 121] width 120 height 12
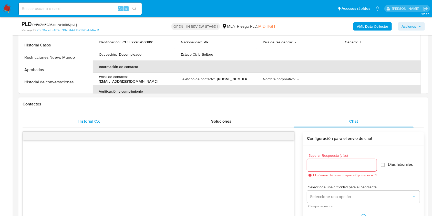
select select "10"
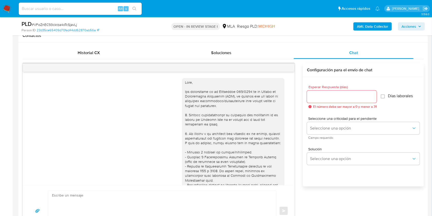
scroll to position [289, 0]
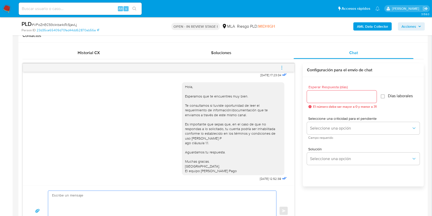
click at [112, 208] on textarea at bounding box center [161, 210] width 218 height 40
paste textarea "Lore. Ipsumdolo sit am consectetu adi elit. Se doeiusmodte in utlabor etdolorem…"
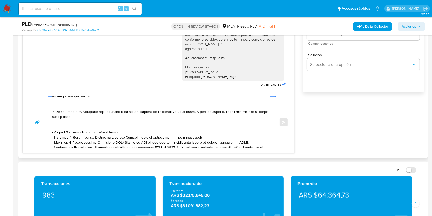
scroll to position [68, 0]
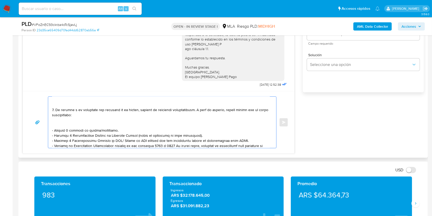
click at [90, 124] on textarea at bounding box center [161, 122] width 218 height 51
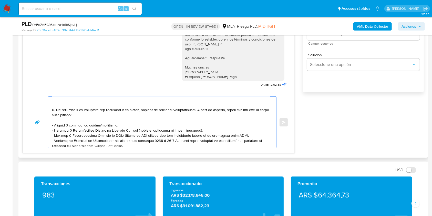
click at [107, 128] on textarea at bounding box center [161, 122] width 218 height 51
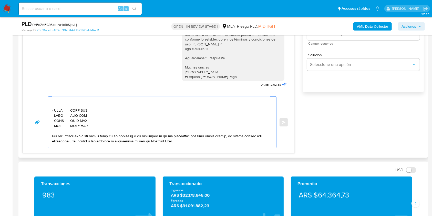
scroll to position [171, 0]
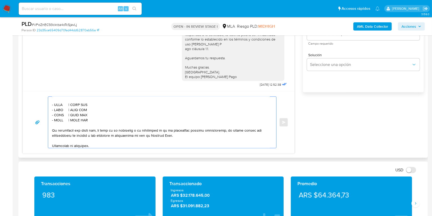
click at [74, 106] on textarea at bounding box center [161, 122] width 218 height 51
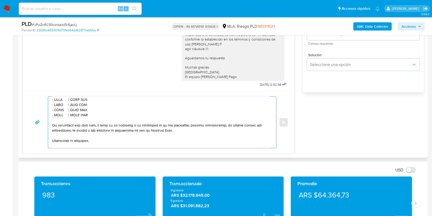
drag, startPoint x: 90, startPoint y: 123, endPoint x: 46, endPoint y: 113, distance: 45.3
click at [46, 113] on div "Enviar" at bounding box center [158, 122] width 259 height 52
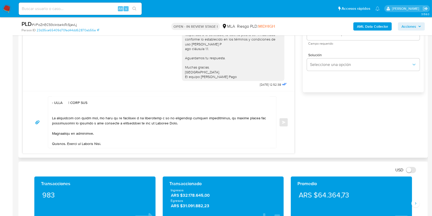
click at [59, 108] on textarea at bounding box center [161, 122] width 218 height 51
paste textarea "Casino De [PERSON_NAME]"
click at [103, 108] on textarea at bounding box center [161, 122] width 218 height 51
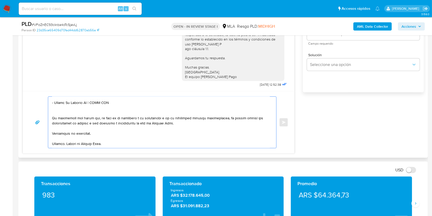
paste textarea "30709795291"
click at [119, 116] on textarea at bounding box center [161, 122] width 218 height 51
type textarea "Lore. Ipsumdolo sit am consectetu adi elit. Se doeiusmodte in utlabor etdolorem…"
click at [117, 139] on textarea at bounding box center [161, 122] width 218 height 51
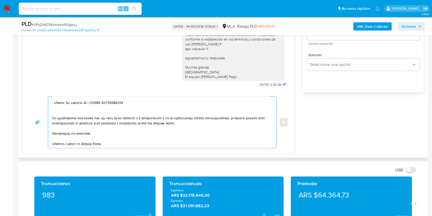
click at [121, 135] on textarea at bounding box center [161, 122] width 218 height 51
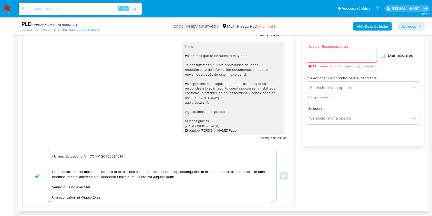
scroll to position [264, 0]
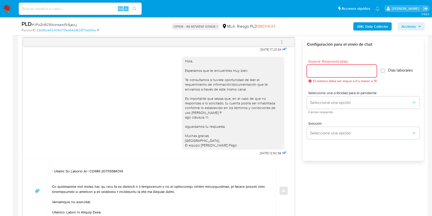
click at [327, 71] on input "Esperar Respuesta (días)" at bounding box center [342, 71] width 70 height 7
type input "1"
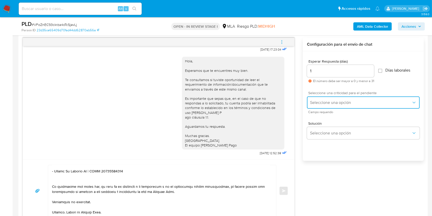
click at [323, 101] on span "Seleccione una opción" at bounding box center [360, 102] width 101 height 5
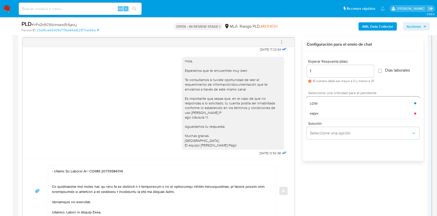
click at [319, 112] on div "HIGH" at bounding box center [362, 113] width 104 height 10
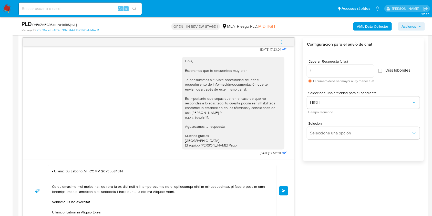
click at [284, 190] on span "Enviar" at bounding box center [284, 190] width 4 height 3
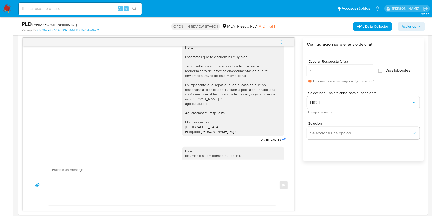
scroll to position [0, 0]
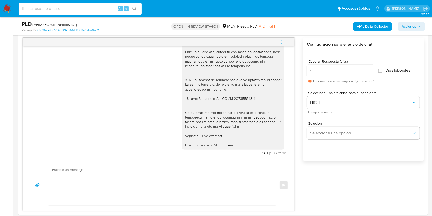
click at [96, 9] on input at bounding box center [80, 8] width 123 height 7
paste input "sAAbbkm5ZHarCi82oDofzk8W"
type input "sAAbbkm5ZHarCi82oDofzk8W"
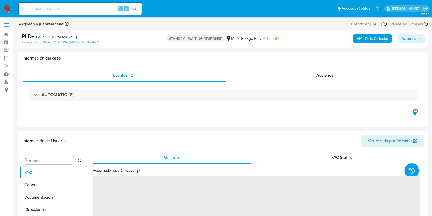
click at [80, 9] on input at bounding box center [80, 8] width 123 height 7
paste input "sAAbbkm5ZHarCi82oDofzk8W"
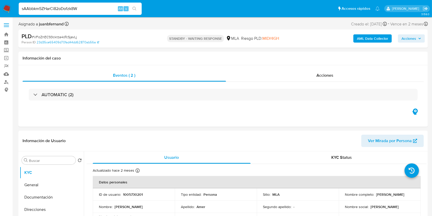
type input "sAAbbkm5ZHarCi82oDofzk8W"
click at [133, 9] on icon "search-icon" at bounding box center [134, 9] width 4 height 4
select select "10"
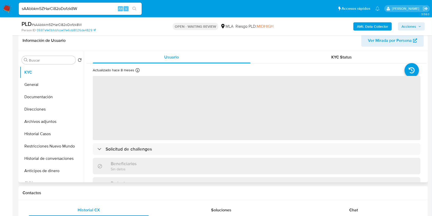
scroll to position [136, 0]
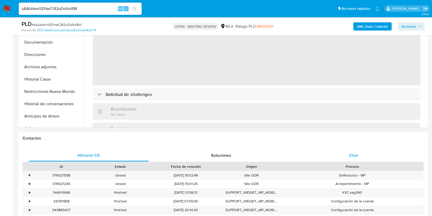
click at [351, 151] on div "Chat" at bounding box center [353, 155] width 120 height 12
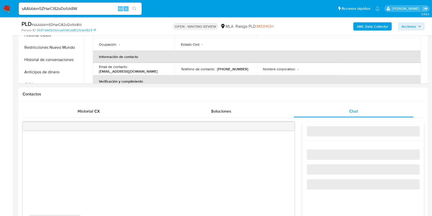
select select "10"
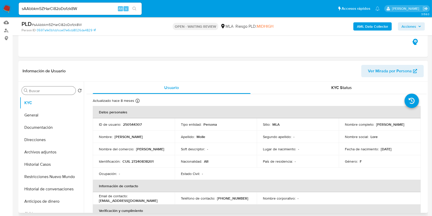
scroll to position [34, 0]
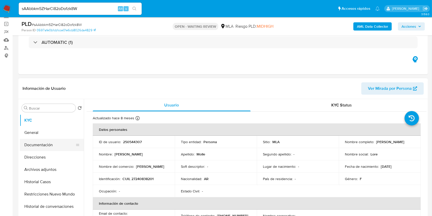
drag, startPoint x: 54, startPoint y: 145, endPoint x: 27, endPoint y: 145, distance: 27.1
click at [54, 145] on button "Documentación" at bounding box center [50, 145] width 60 height 12
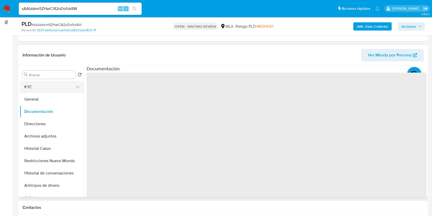
scroll to position [68, 0]
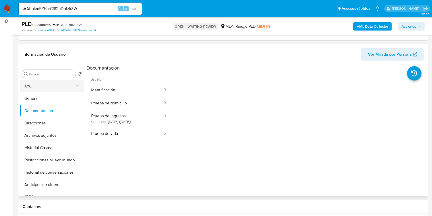
click at [40, 84] on button "KYC" at bounding box center [50, 86] width 60 height 12
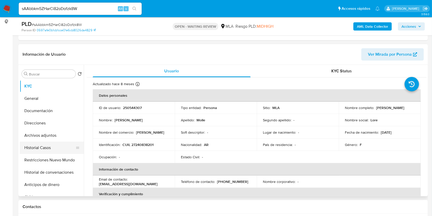
click at [31, 147] on button "Historial Casos" at bounding box center [50, 147] width 60 height 12
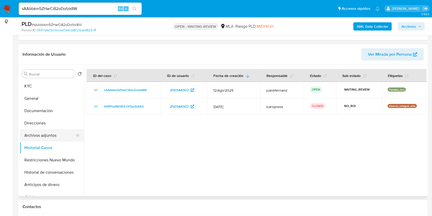
click at [50, 137] on button "Archivos adjuntos" at bounding box center [50, 135] width 60 height 12
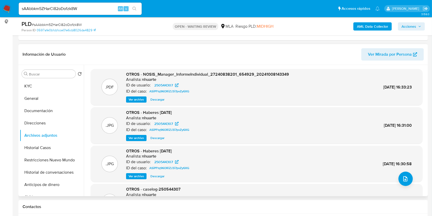
scroll to position [43, 0]
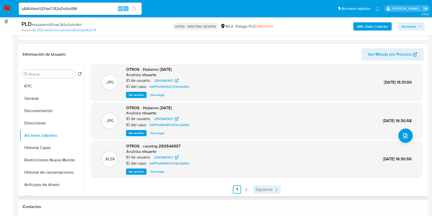
click at [262, 191] on span "Siguiente" at bounding box center [263, 189] width 17 height 4
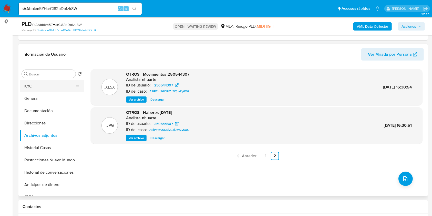
click at [43, 85] on button "KYC" at bounding box center [50, 86] width 60 height 12
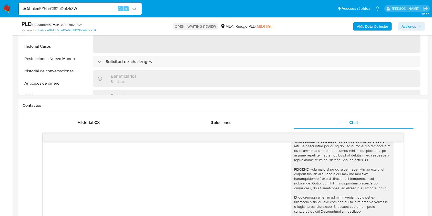
scroll to position [171, 0]
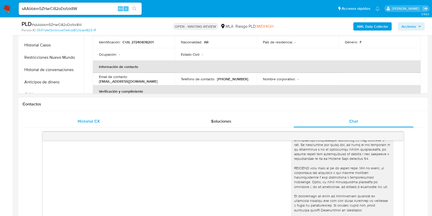
click at [73, 115] on div "Historial CX" at bounding box center [89, 121] width 120 height 12
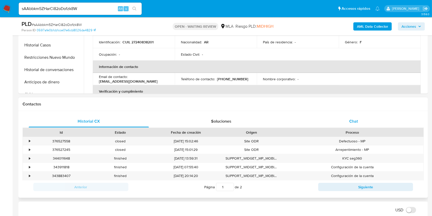
click at [360, 125] on div "Chat" at bounding box center [353, 121] width 120 height 12
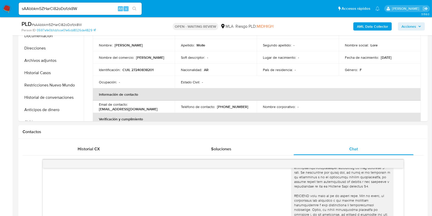
scroll to position [136, 0]
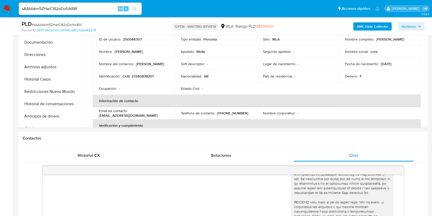
click at [145, 77] on p "CUIL 27240838201" at bounding box center [137, 76] width 31 height 5
copy p "27240838201"
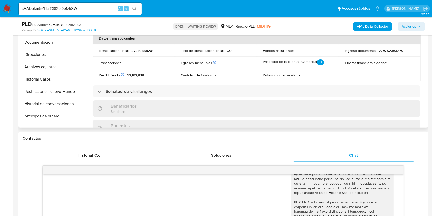
scroll to position [0, 0]
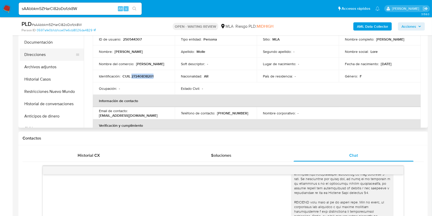
click at [40, 57] on button "Direcciones" at bounding box center [50, 54] width 60 height 12
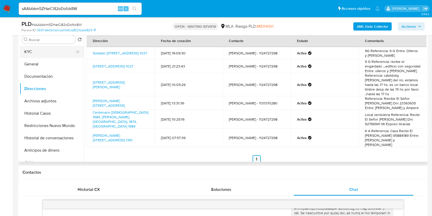
click at [49, 50] on button "KYC" at bounding box center [50, 52] width 60 height 12
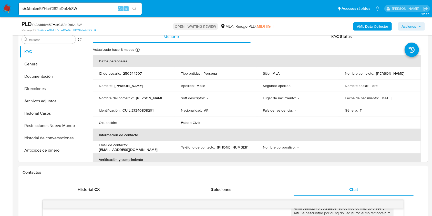
click at [100, 11] on input "sAAbbkm5ZHarCi82oDofzk8W" at bounding box center [80, 8] width 123 height 7
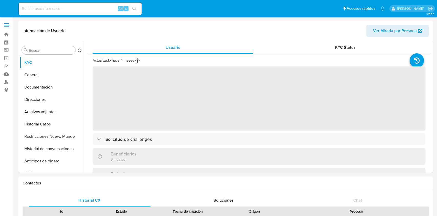
select select "10"
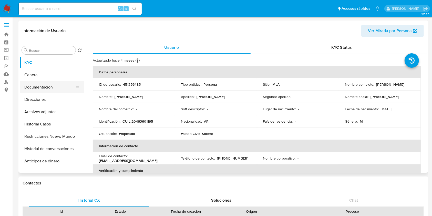
click at [47, 87] on button "Documentación" at bounding box center [50, 87] width 60 height 12
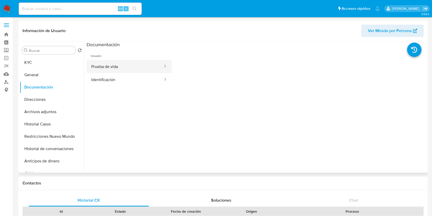
click at [143, 69] on button "Prueba de vida" at bounding box center [125, 66] width 77 height 13
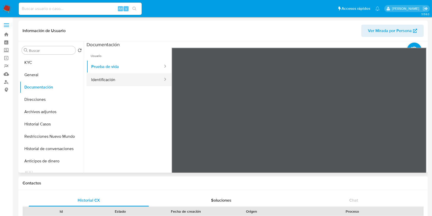
click at [141, 76] on button "Identificación" at bounding box center [125, 79] width 77 height 13
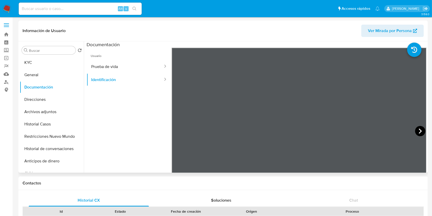
click at [415, 130] on icon at bounding box center [420, 131] width 10 height 10
click at [58, 74] on button "General" at bounding box center [50, 75] width 60 height 12
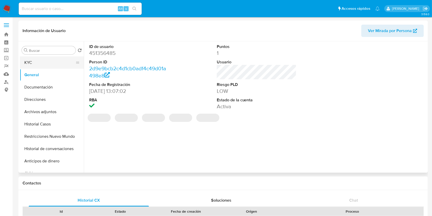
click at [51, 65] on button "KYC" at bounding box center [50, 62] width 60 height 12
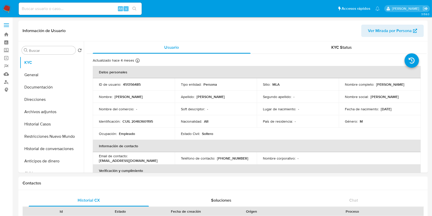
click at [390, 108] on p "[DATE]" at bounding box center [385, 109] width 11 height 5
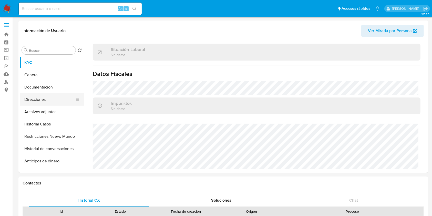
drag, startPoint x: 45, startPoint y: 97, endPoint x: 49, endPoint y: 95, distance: 4.9
click at [45, 97] on button "Direcciones" at bounding box center [50, 99] width 60 height 12
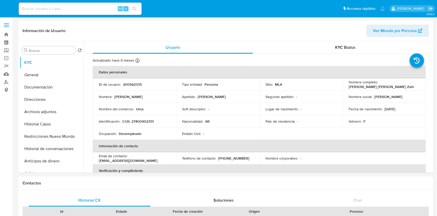
select select "10"
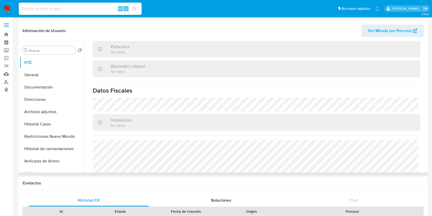
scroll to position [264, 0]
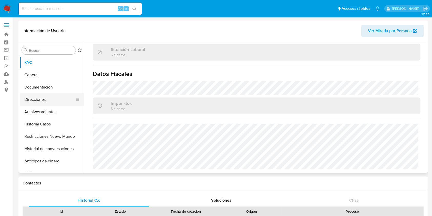
click at [38, 98] on button "Direcciones" at bounding box center [50, 99] width 60 height 12
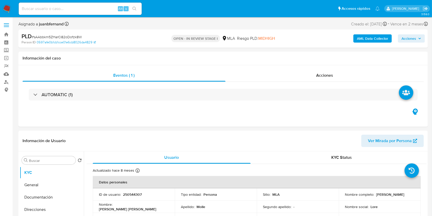
select select "10"
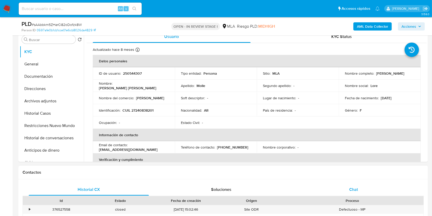
click at [380, 186] on div "Chat" at bounding box center [353, 189] width 120 height 12
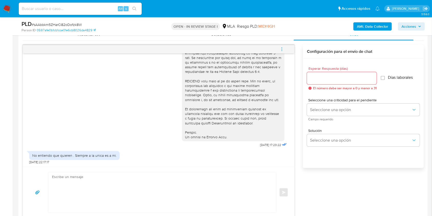
scroll to position [273, 0]
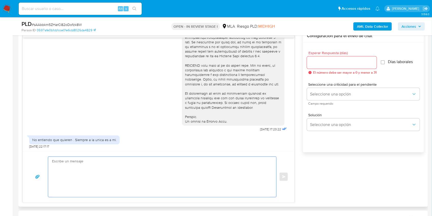
click at [92, 180] on textarea at bounding box center [161, 176] width 218 height 40
paste textarea "Lore. Ipsumdolo sit am consectetu adi elit. Se doeiusmodte in utlabor etdolorem…"
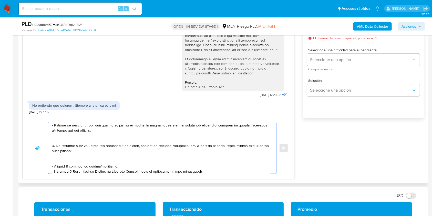
scroll to position [68, 0]
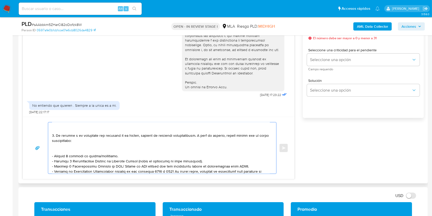
click at [80, 150] on textarea at bounding box center [161, 147] width 218 height 51
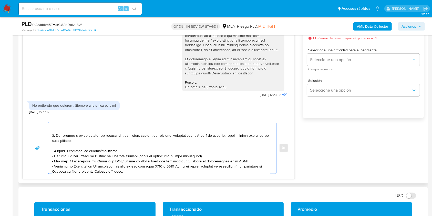
click at [102, 152] on textarea at bounding box center [161, 147] width 218 height 51
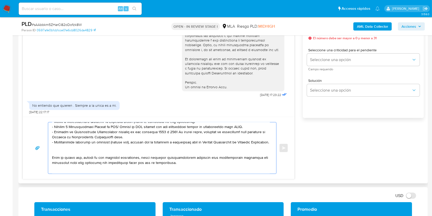
scroll to position [96, 0]
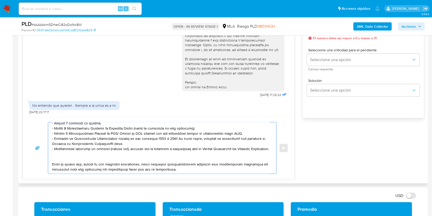
drag, startPoint x: 129, startPoint y: 146, endPoint x: 47, endPoint y: 131, distance: 83.8
click at [47, 131] on div "Enviar" at bounding box center [158, 148] width 259 height 52
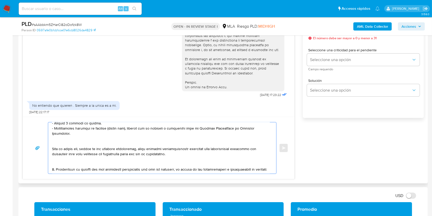
scroll to position [90, 0]
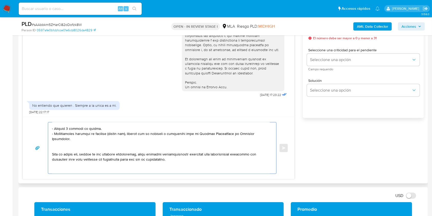
click at [75, 147] on textarea at bounding box center [161, 147] width 218 height 51
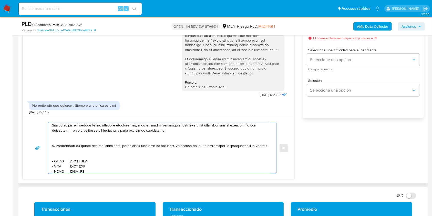
scroll to position [125, 0]
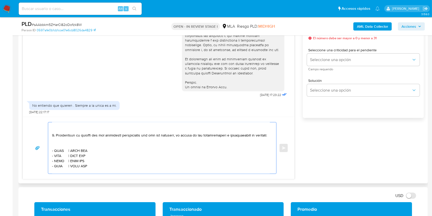
click at [67, 132] on textarea at bounding box center [161, 147] width 218 height 51
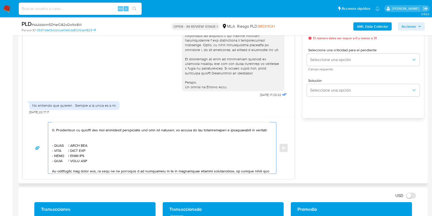
click at [69, 146] on textarea at bounding box center [161, 147] width 218 height 51
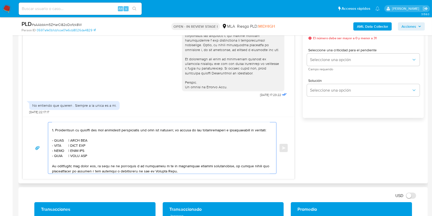
drag, startPoint x: 87, startPoint y: 164, endPoint x: 47, endPoint y: 155, distance: 41.5
click at [47, 155] on div "Enviar" at bounding box center [158, 148] width 259 height 52
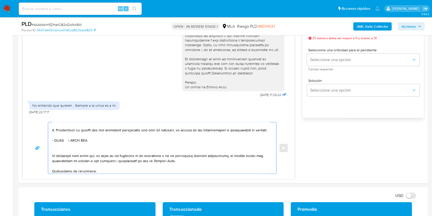
scroll to position [102, 0]
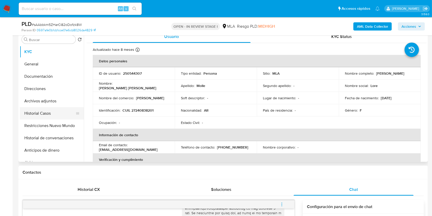
click at [48, 115] on button "Historial Casos" at bounding box center [50, 113] width 60 height 12
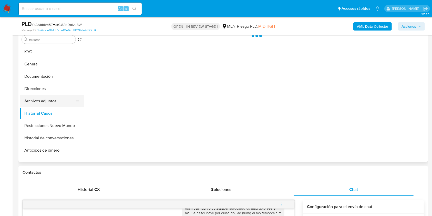
click at [47, 101] on button "Archivos adjuntos" at bounding box center [50, 101] width 60 height 12
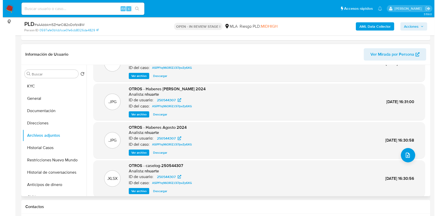
scroll to position [34, 0]
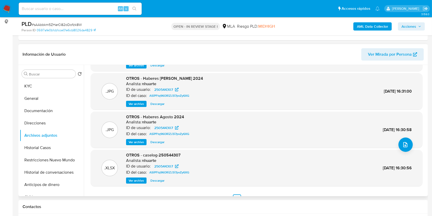
click at [136, 178] on span "Ver archivo" at bounding box center [136, 180] width 15 height 5
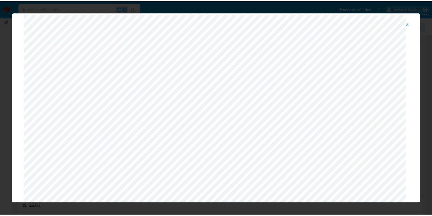
scroll to position [0, 0]
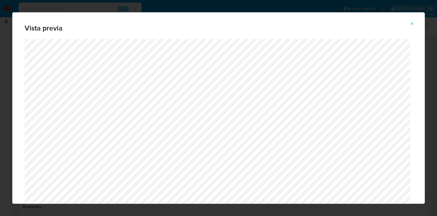
drag, startPoint x: 411, startPoint y: 23, endPoint x: 401, endPoint y: 25, distance: 10.2
click at [411, 23] on icon "Attachment preview" at bounding box center [412, 24] width 4 height 4
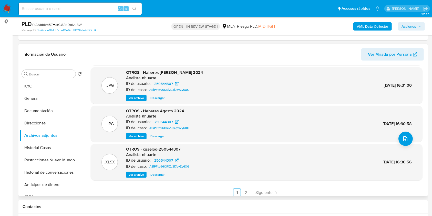
scroll to position [43, 0]
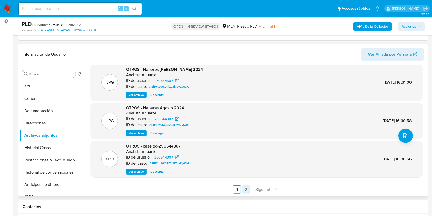
click at [246, 188] on link "2" at bounding box center [246, 189] width 8 height 8
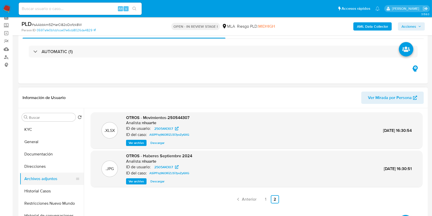
scroll to position [34, 0]
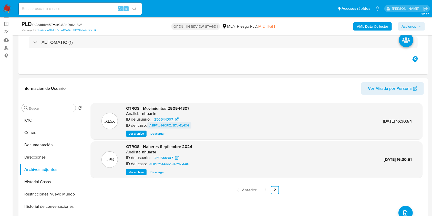
click at [174, 126] on span "ASiPFtq96ORiZJ3i7pvZy6XG" at bounding box center [169, 125] width 40 height 6
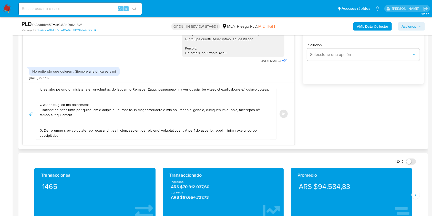
scroll to position [68, 0]
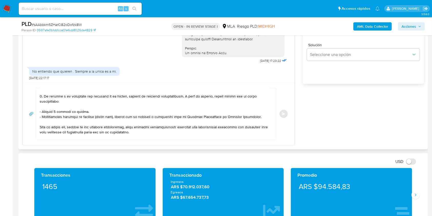
click at [70, 94] on textarea at bounding box center [155, 113] width 230 height 51
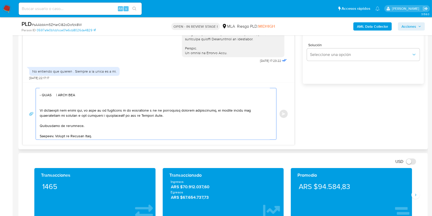
scroll to position [136, 0]
click at [73, 101] on textarea at bounding box center [155, 113] width 230 height 51
click at [75, 98] on textarea at bounding box center [155, 113] width 230 height 51
paste textarea "- XXXX | CUIT XXX - XXXX | CUIT XXX"
click at [45, 92] on textarea at bounding box center [155, 113] width 230 height 51
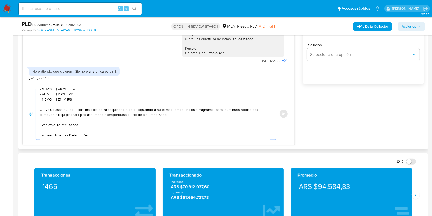
click at [45, 92] on textarea at bounding box center [155, 113] width 230 height 51
paste textarea "Franco Miguel Arévalo Molle"
click at [102, 92] on textarea at bounding box center [155, 113] width 230 height 51
paste textarea "20463601195"
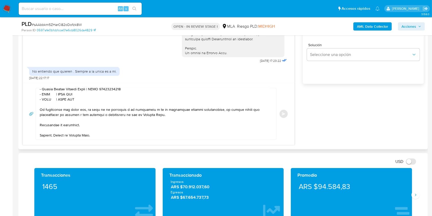
click at [45, 97] on textarea at bounding box center [155, 113] width 230 height 51
paste textarea "Rocio Aylen Sosa Zain"
click at [91, 97] on textarea at bounding box center [155, 113] width 230 height 51
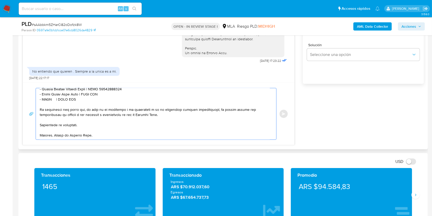
paste textarea "27400902351"
click at [47, 101] on textarea at bounding box center [155, 113] width 230 height 51
paste textarea "Ever Aranda Benitez"
click at [88, 101] on textarea at bounding box center [155, 113] width 230 height 51
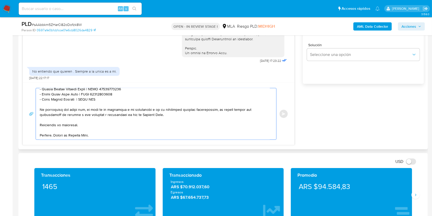
click at [88, 101] on textarea at bounding box center [155, 113] width 230 height 51
paste textarea "20942543485"
click at [145, 99] on textarea at bounding box center [155, 113] width 230 height 51
click at [79, 130] on textarea at bounding box center [155, 113] width 230 height 51
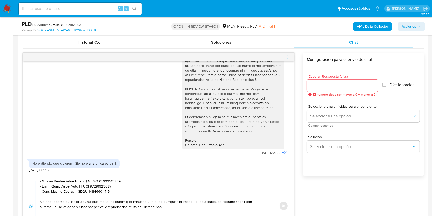
scroll to position [239, 0]
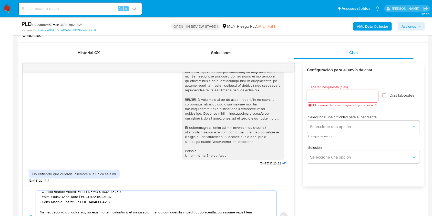
type textarea "Hola. Esperamos que te encuentres muy bien. Te consultamos si tuviste oportunid…"
click at [327, 92] on div at bounding box center [342, 96] width 71 height 12
click at [328, 95] on input "Esperar Respuesta (días)" at bounding box center [342, 96] width 71 height 7
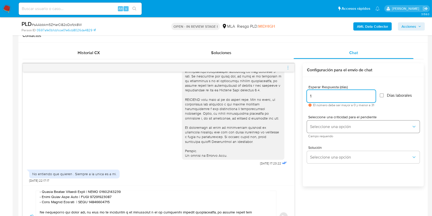
type input "1"
click at [328, 130] on button "Seleccione una opción" at bounding box center [363, 126] width 113 height 12
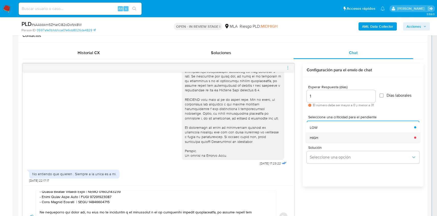
click at [323, 134] on div "HIGH" at bounding box center [360, 137] width 101 height 10
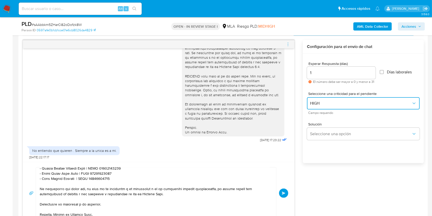
scroll to position [273, 0]
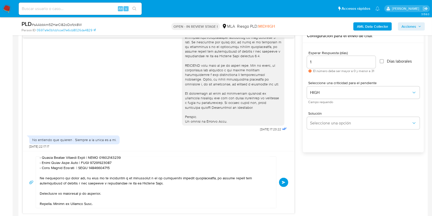
click at [285, 180] on span "Enviar" at bounding box center [284, 181] width 4 height 3
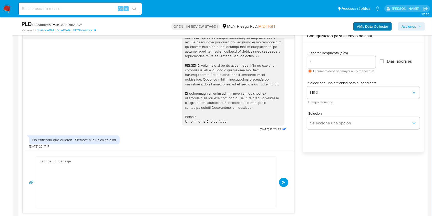
scroll to position [440, 0]
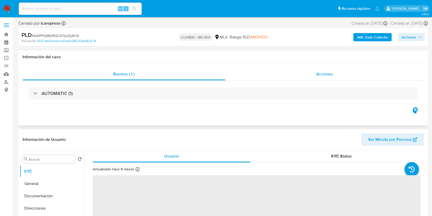
click at [327, 75] on span "Acciones" at bounding box center [324, 74] width 17 height 6
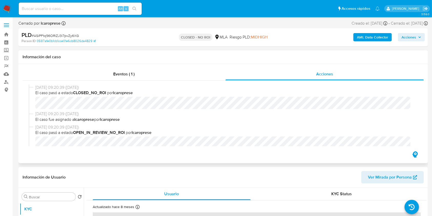
select select "10"
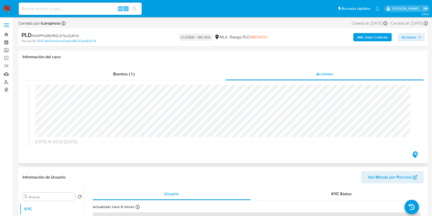
scroll to position [102, 0]
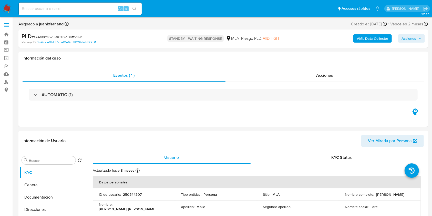
select select "10"
click at [98, 9] on input at bounding box center [80, 8] width 123 height 7
paste input "9jAuB1gzzhQWjxgNM9lNfwiX"
type input "9jAuB1gzzhQWjxgNM9lNfwiX"
click at [130, 9] on button "search-icon" at bounding box center [134, 8] width 10 height 7
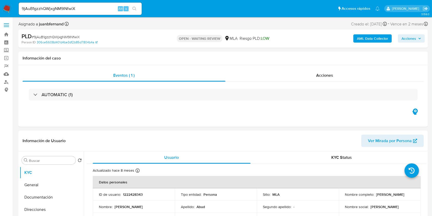
select select "10"
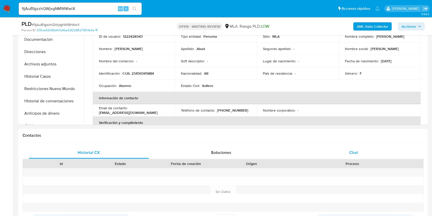
scroll to position [171, 0]
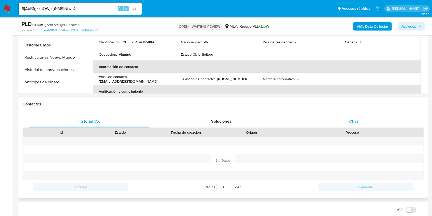
click at [380, 120] on div "Chat" at bounding box center [353, 121] width 120 height 12
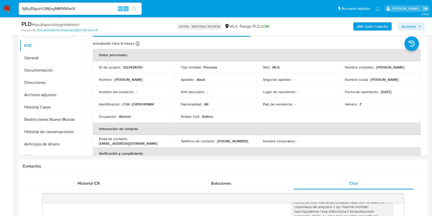
scroll to position [34, 0]
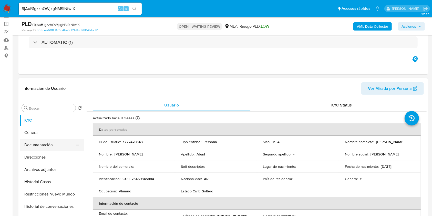
click at [30, 143] on button "Documentación" at bounding box center [50, 145] width 60 height 12
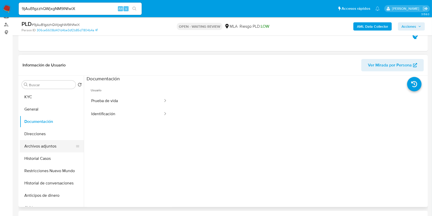
scroll to position [68, 0]
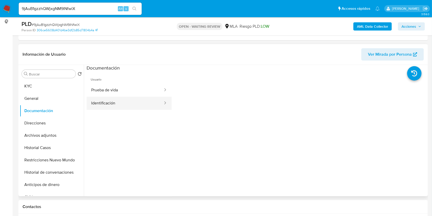
click at [102, 106] on button "Identificación" at bounding box center [125, 103] width 77 height 13
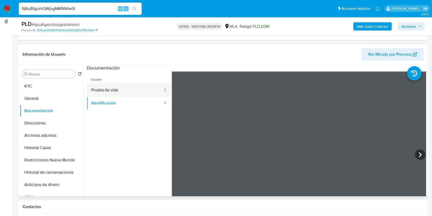
click at [133, 92] on button "Prueba de vida" at bounding box center [125, 89] width 77 height 13
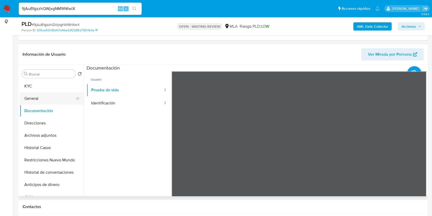
click at [40, 97] on button "General" at bounding box center [50, 98] width 60 height 12
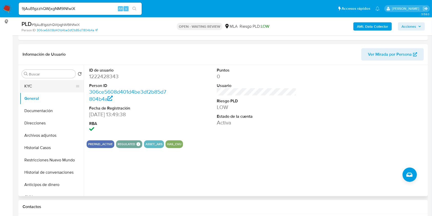
click at [45, 89] on button "KYC" at bounding box center [50, 86] width 60 height 12
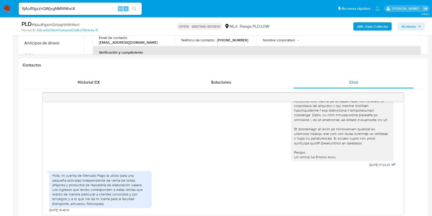
scroll to position [273, 0]
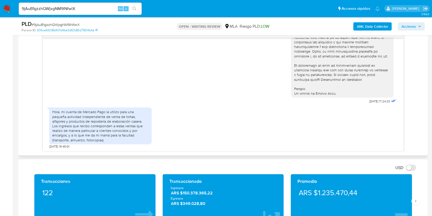
click at [59, 135] on div "Hola, mi cuenta de Mercado Pago la utilizo para una pequeña actividad independi…" at bounding box center [100, 125] width 96 height 33
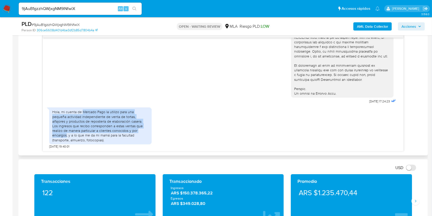
drag, startPoint x: 59, startPoint y: 136, endPoint x: 87, endPoint y: 80, distance: 62.7
click at [88, 113] on div "Hola, mi cuenta de Mercado Pago la utilizo para una pequeña actividad independi…" at bounding box center [100, 125] width 96 height 33
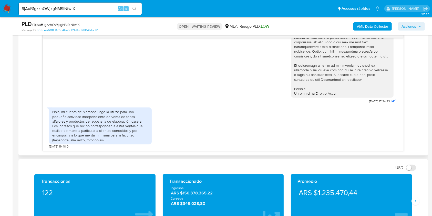
click at [75, 135] on div "Hola, mi cuenta de Mercado Pago la utilizo para una pequeña actividad independi…" at bounding box center [100, 125] width 96 height 33
drag, startPoint x: 75, startPoint y: 135, endPoint x: 121, endPoint y: 135, distance: 46.6
click at [121, 135] on div "Hola, mi cuenta de Mercado Pago la utilizo para una pequeña actividad independi…" at bounding box center [100, 125] width 96 height 33
click at [99, 141] on div "Hola, mi cuenta de Mercado Pago la utilizo para una pequeña actividad independi…" at bounding box center [100, 125] width 96 height 33
drag, startPoint x: 99, startPoint y: 141, endPoint x: 75, endPoint y: 135, distance: 24.5
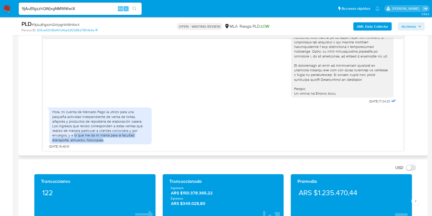
click at [75, 135] on div "Hola, mi cuenta de Mercado Pago la utilizo para una pequeña actividad independi…" at bounding box center [100, 125] width 96 height 33
copy div "lo que me da mi mamá para la facultad (transporte, almuerzo, fotocopias"
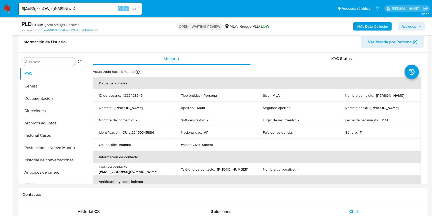
scroll to position [68, 0]
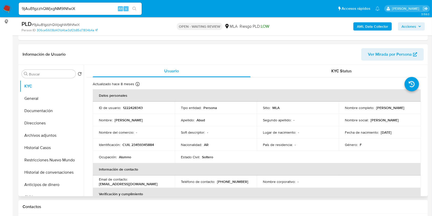
click at [144, 143] on p "CUIL 23459345884" at bounding box center [137, 144] width 31 height 5
copy p "23459345884"
click at [91, 9] on input "9jAuB1gzzhQWjxgNM9lNfwiX" at bounding box center [80, 8] width 123 height 7
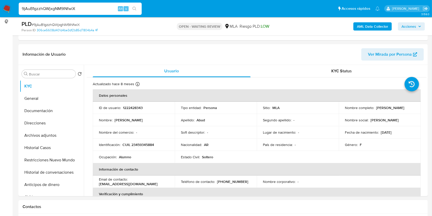
paste input "M5kaf0NWSCtmXahbxSydMjhT"
type input "M5kaf0NWSCtmXahbxSydMjhT"
click at [132, 8] on icon "search-icon" at bounding box center [134, 9] width 4 height 4
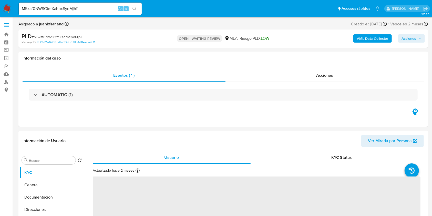
select select "10"
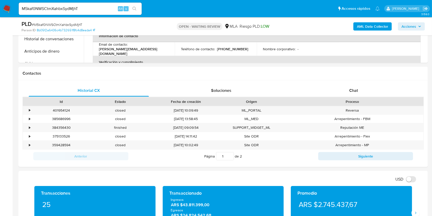
scroll to position [205, 0]
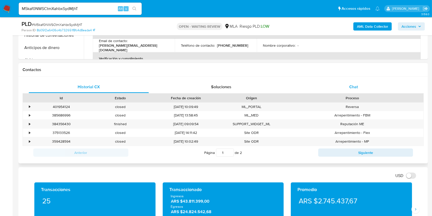
click at [367, 90] on div "Chat" at bounding box center [353, 87] width 120 height 12
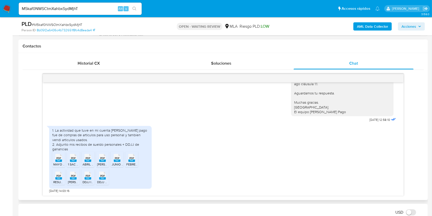
scroll to position [239, 0]
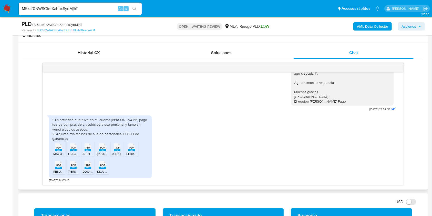
click at [57, 146] on span "PDF" at bounding box center [58, 147] width 5 height 3
click at [70, 151] on span "1 SAC JUNIO 2025.PDF" at bounding box center [84, 153] width 32 height 4
click at [88, 151] on rect at bounding box center [87, 150] width 7 height 2
click at [98, 147] on div "PDF PDF" at bounding box center [102, 147] width 11 height 10
click at [117, 151] on icon "PDF" at bounding box center [117, 147] width 7 height 9
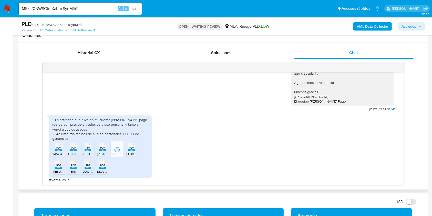
drag, startPoint x: 130, startPoint y: 152, endPoint x: 88, endPoint y: 168, distance: 45.0
click at [130, 152] on span "FEBRERO 2025.PDF" at bounding box center [140, 153] width 28 height 4
click at [56, 169] on span "RESUMEN DE GANANCIAS Y BIENES PERSONALES - [PERSON_NAME].pdf" at bounding box center [104, 171] width 102 height 4
click at [75, 170] on li "PDF PDF [PERSON_NAME] DE PRESENTACION BIENES 2024 - [PERSON_NAME].pdf" at bounding box center [73, 166] width 13 height 16
drag, startPoint x: 87, startPoint y: 168, endPoint x: 96, endPoint y: 176, distance: 11.9
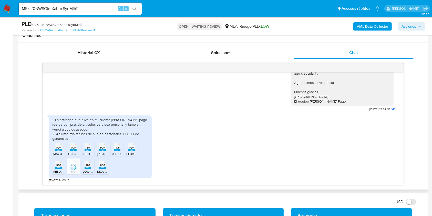
click at [88, 169] on li "PDF PDF DDJJ IMP. A LAS GANANCIAS 2024 - [PERSON_NAME].pdf" at bounding box center [87, 166] width 13 height 16
click at [101, 168] on icon "PDF" at bounding box center [102, 164] width 7 height 9
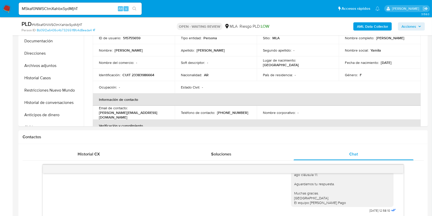
scroll to position [68, 0]
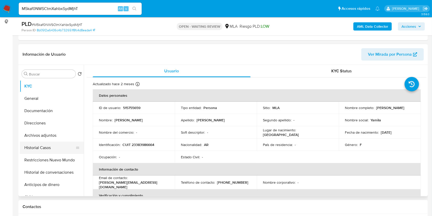
click at [49, 151] on button "Historial Casos" at bounding box center [50, 147] width 60 height 12
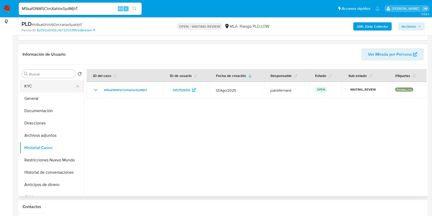
click at [48, 89] on button "KYC" at bounding box center [50, 86] width 60 height 12
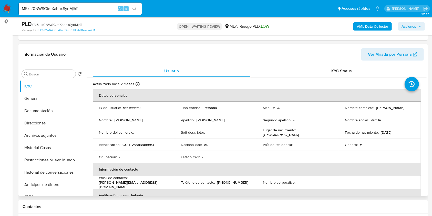
click at [148, 143] on p "CUIT 23383986664" at bounding box center [138, 144] width 32 height 5
copy p "23383986664"
click at [100, 9] on input "M5kaf0NWSCtmXahbxSydMjhT" at bounding box center [80, 8] width 123 height 7
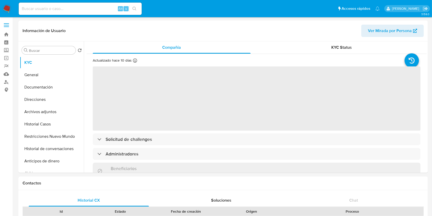
select select "10"
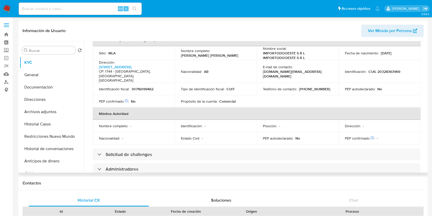
scroll to position [118, 0]
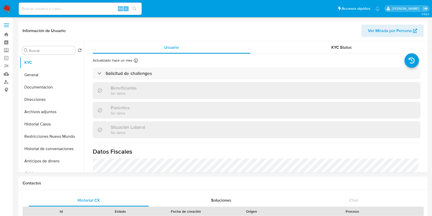
select select "10"
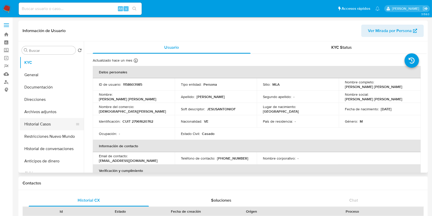
click at [55, 124] on button "Historial Casos" at bounding box center [50, 124] width 60 height 12
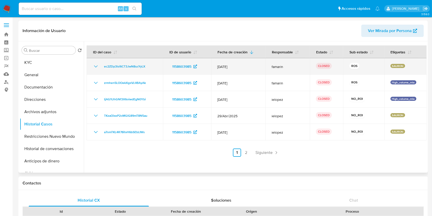
click at [99, 68] on div "ec2ZDp3lsi6CT3JwN8ucYyLX" at bounding box center [125, 66] width 64 height 6
click at [96, 67] on icon "Mostrar/Ocultar" at bounding box center [96, 66] width 6 height 6
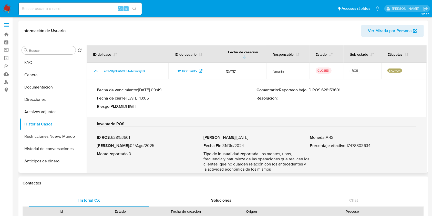
click at [333, 91] on p "Comentario : Reportado bajo ID ROS 628153601" at bounding box center [337, 89] width 160 height 5
click at [140, 146] on p "Fecha ROS : 04/Ago/2025" at bounding box center [150, 145] width 107 height 5
drag, startPoint x: 140, startPoint y: 146, endPoint x: 123, endPoint y: 146, distance: 16.6
click at [123, 146] on p "Fecha ROS : 04/Ago/2025" at bounding box center [150, 145] width 107 height 5
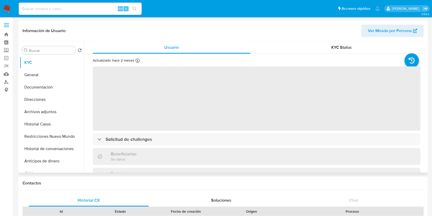
click at [47, 120] on button "Historial Casos" at bounding box center [52, 124] width 64 height 12
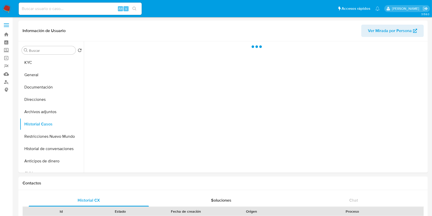
select select "10"
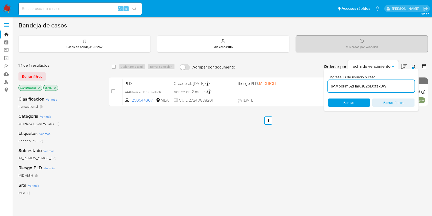
click at [390, 85] on input "sAAbbkm5ZHarCi82oDofzk8W" at bounding box center [371, 86] width 87 height 7
paste input "M5kaf0NWSCtmXahbxSydMjhT"
type input "M5kaf0NWSCtmXahbxSydMjhT"
click at [113, 68] on input "checkbox" at bounding box center [114, 67] width 4 height 4
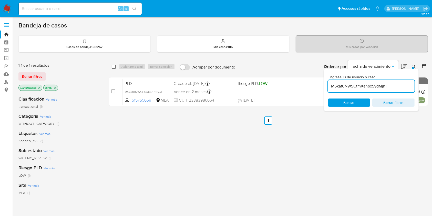
checkbox input "true"
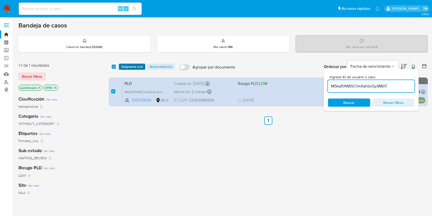
click at [129, 67] on span "Asignarme a mí" at bounding box center [131, 66] width 21 height 5
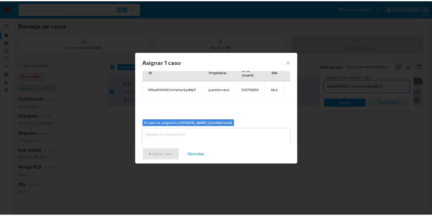
scroll to position [26, 0]
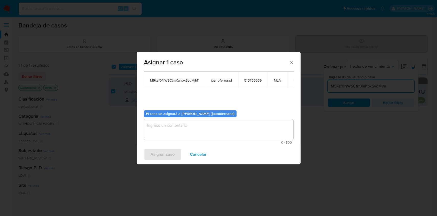
click at [197, 130] on textarea "assign-modal" at bounding box center [219, 129] width 150 height 20
click at [162, 147] on div "Asignar caso Cancelar" at bounding box center [219, 153] width 164 height 19
click at [162, 151] on span "Asignar caso" at bounding box center [163, 153] width 24 height 11
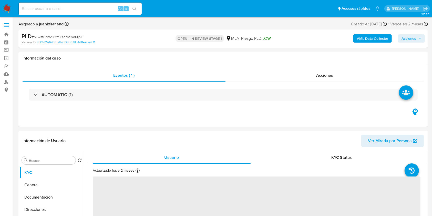
select select "10"
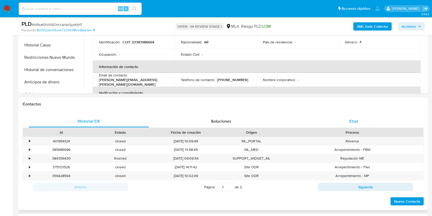
drag, startPoint x: 342, startPoint y: 119, endPoint x: 292, endPoint y: 117, distance: 50.2
click at [342, 119] on div "Chat" at bounding box center [353, 121] width 120 height 12
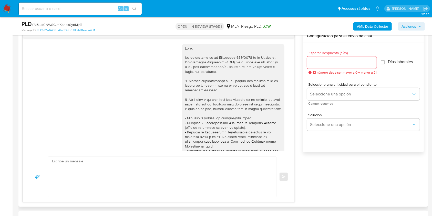
scroll to position [359, 0]
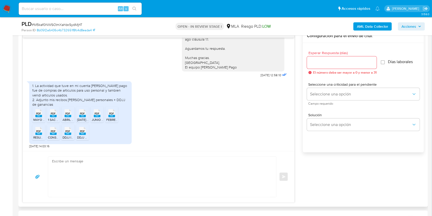
click at [103, 177] on textarea at bounding box center [161, 176] width 218 height 40
paste textarea "Hola, esperamos que te encuentres muy bien. Muchas gracias por tu respuesta. Co…"
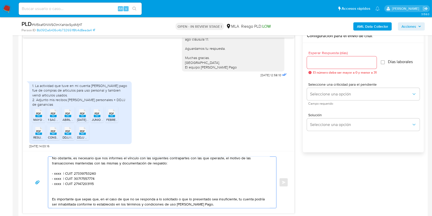
scroll to position [34, 0]
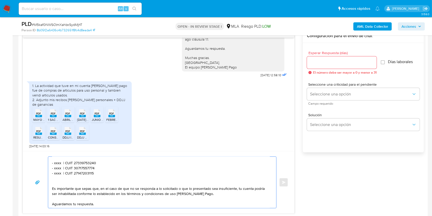
click at [57, 162] on textarea "Hola, esperamos que te encuentres muy bien. Muchas gracias por tu respuesta. Co…" at bounding box center [161, 181] width 218 height 51
paste textarea "Importodooeste Srl"
click at [108, 164] on textarea "Hola, esperamos que te encuentres muy bien. Muchas gracias por tu respuesta. Co…" at bounding box center [161, 181] width 218 height 51
click at [109, 164] on textarea "Hola, esperamos que te encuentres muy bien. Muchas gracias por tu respuesta. Co…" at bounding box center [161, 181] width 218 height 51
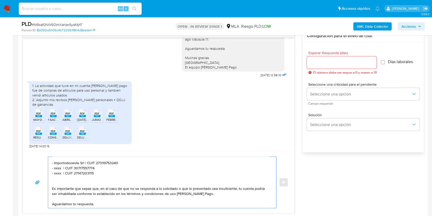
paste textarea "30716099462"
click at [57, 168] on textarea "Hola, esperamos que te encuentres muy bien. Muchas gracias por tu respuesta. Co…" at bounding box center [161, 181] width 218 height 51
drag, startPoint x: 57, startPoint y: 168, endPoint x: 101, endPoint y: 87, distance: 92.2
click at [57, 168] on textarea "Hola, esperamos que te encuentres muy bien. Muchas gracias por tu respuesta. Co…" at bounding box center [161, 181] width 218 height 51
paste textarea "[DEMOGRAPHIC_DATA][PERSON_NAME]"
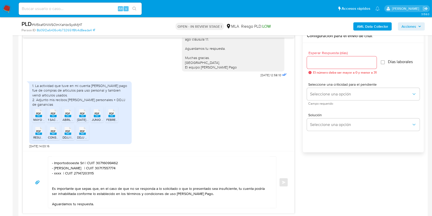
click at [125, 167] on textarea "Hola, esperamos que te encuentres muy bien. Muchas gracias por tu respuesta. Co…" at bounding box center [161, 181] width 218 height 51
paste textarea "27961620762"
drag, startPoint x: 99, startPoint y: 175, endPoint x: 49, endPoint y: 175, distance: 49.7
click at [49, 175] on div "Hola, esperamos que te encuentres muy bien. Muchas gracias por tu respuesta. Co…" at bounding box center [160, 181] width 225 height 51
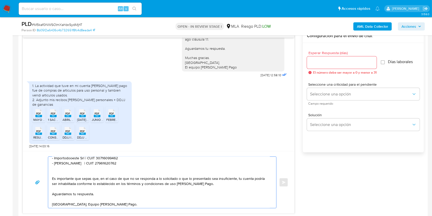
scroll to position [47, 0]
click at [92, 187] on textarea "Hola, esperamos que te encuentres muy bien. Muchas gracias por tu respuesta. Co…" at bounding box center [161, 181] width 218 height 51
click at [133, 200] on textarea "Hola, esperamos que te encuentres muy bien. Muchas gracias por tu respuesta. Co…" at bounding box center [161, 181] width 218 height 51
type textarea "Hola, esperamos que te encuentres muy bien. Muchas gracias por tu respuesta. Co…"
click at [334, 62] on input "Esperar Respuesta (días)" at bounding box center [342, 62] width 70 height 7
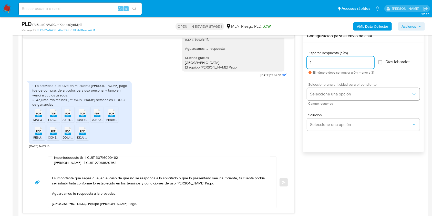
type input "1"
click at [322, 92] on span "Seleccione una opción" at bounding box center [360, 93] width 101 height 5
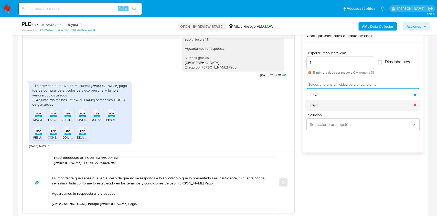
click at [320, 106] on div "HIGH" at bounding box center [362, 105] width 104 height 10
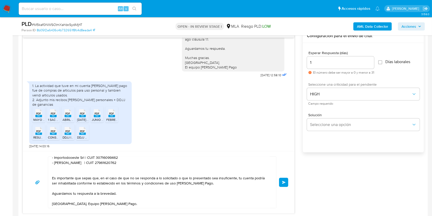
click at [282, 181] on span "Enviar" at bounding box center [284, 181] width 4 height 3
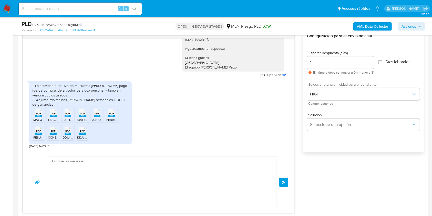
scroll to position [476, 0]
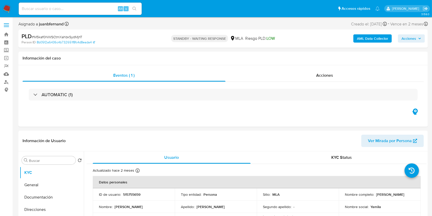
select select "10"
